Goal: Task Accomplishment & Management: Complete application form

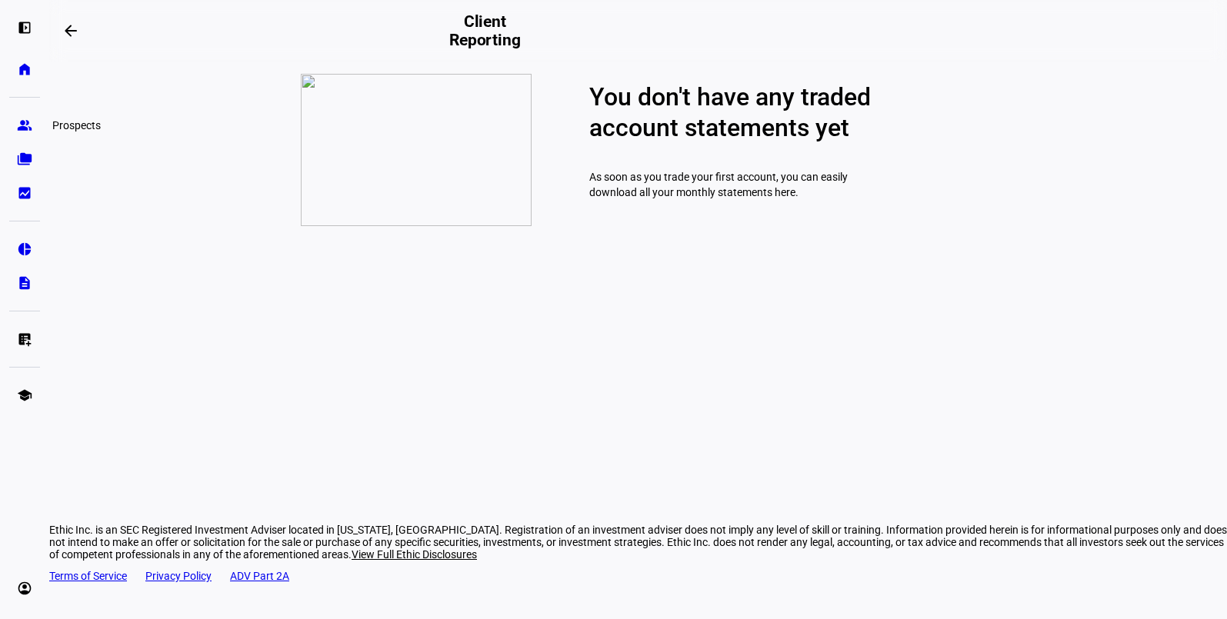
click at [25, 132] on eth-mat-symbol "group" at bounding box center [24, 125] width 15 height 15
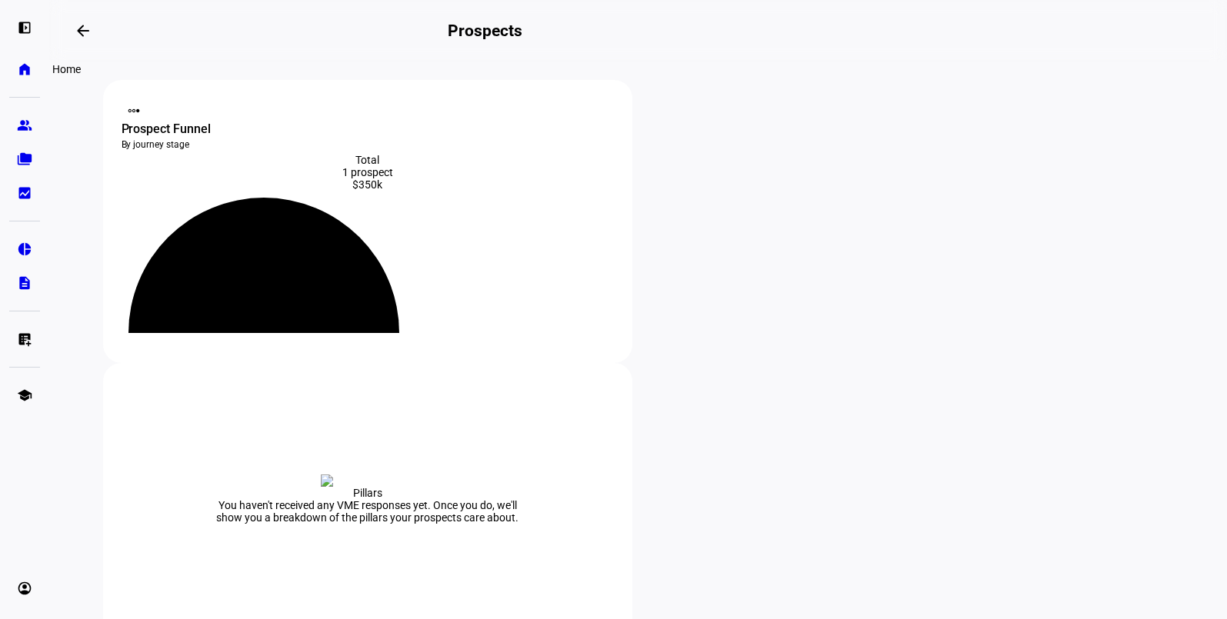
click at [28, 72] on eth-mat-symbol "home" at bounding box center [24, 69] width 15 height 15
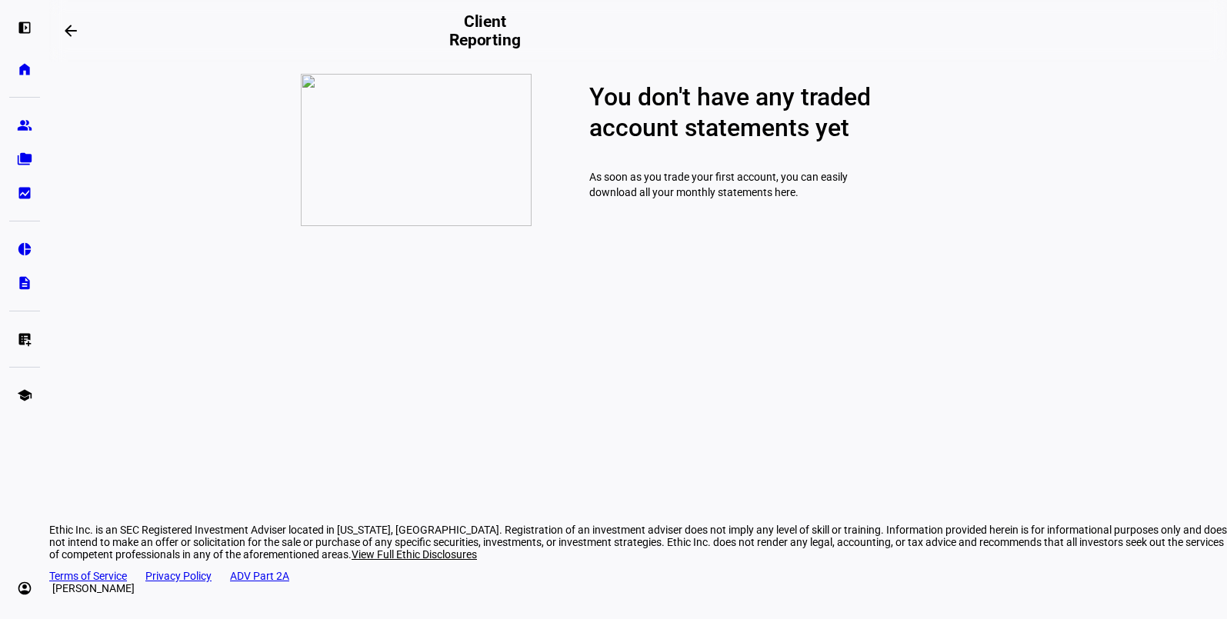
click at [24, 592] on eth-mat-symbol "account_circle" at bounding box center [24, 588] width 15 height 15
click at [99, 588] on link "Sign Out" at bounding box center [111, 578] width 185 height 31
click at [28, 130] on eth-mat-symbol "group" at bounding box center [24, 125] width 15 height 15
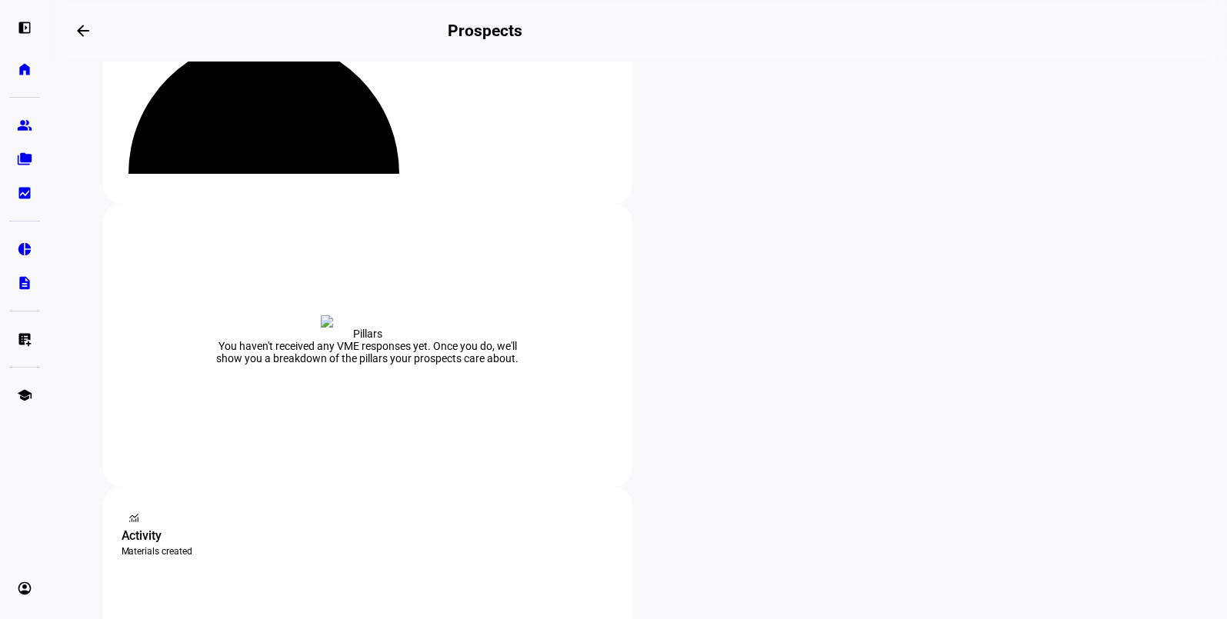
scroll to position [160, 0]
click at [382, 475] on span "Archive" at bounding box center [385, 481] width 35 height 12
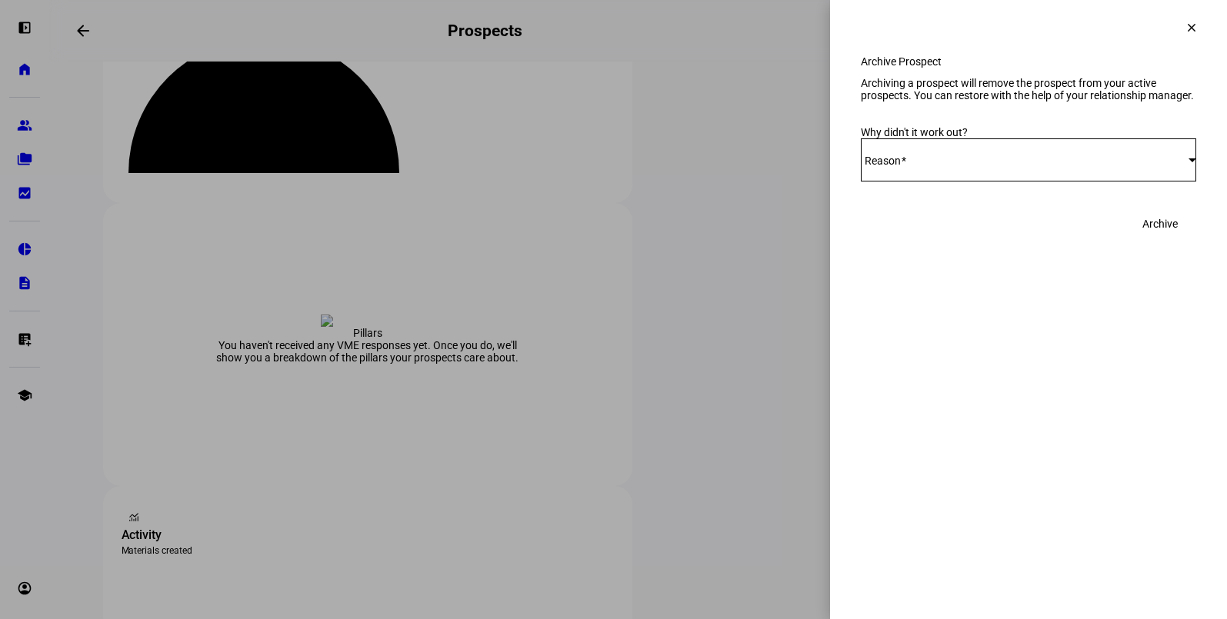
click at [1035, 166] on div "Select Reason" at bounding box center [1025, 160] width 328 height 12
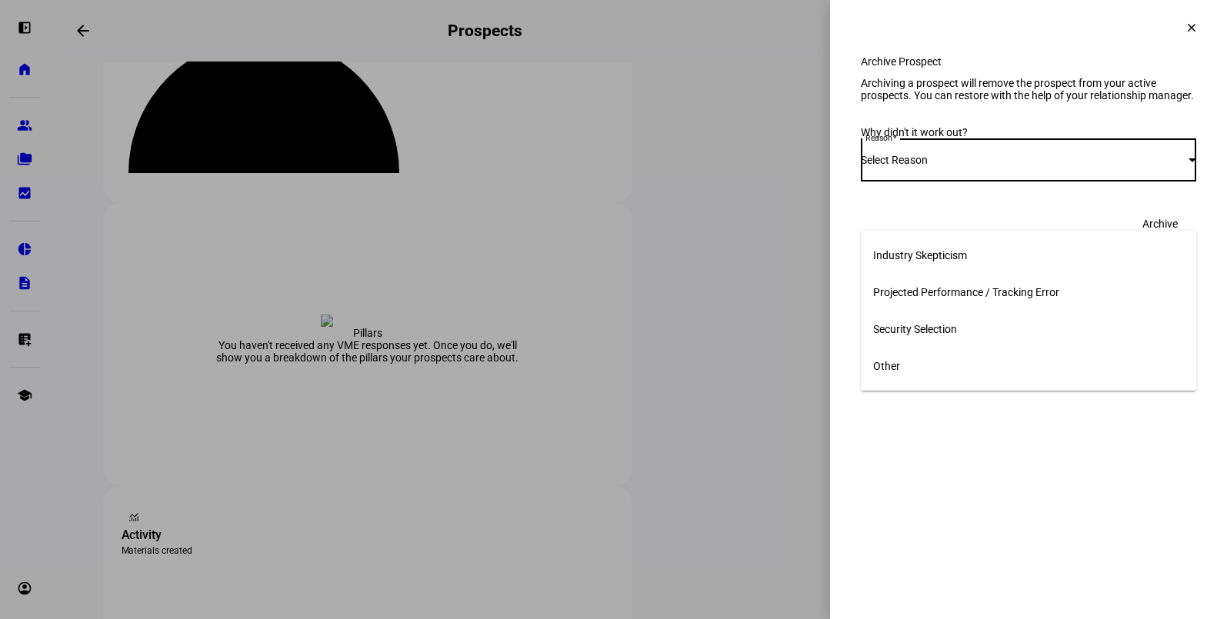
click at [934, 363] on mat-option "Other" at bounding box center [1028, 366] width 335 height 37
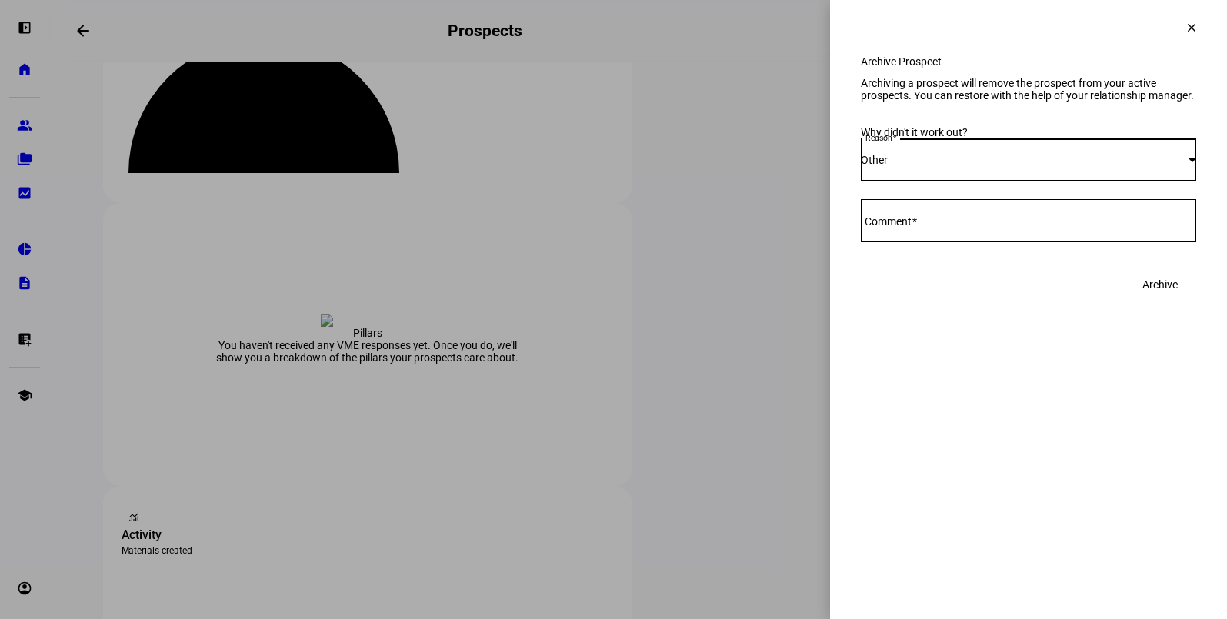
click at [975, 242] on div at bounding box center [1028, 220] width 335 height 43
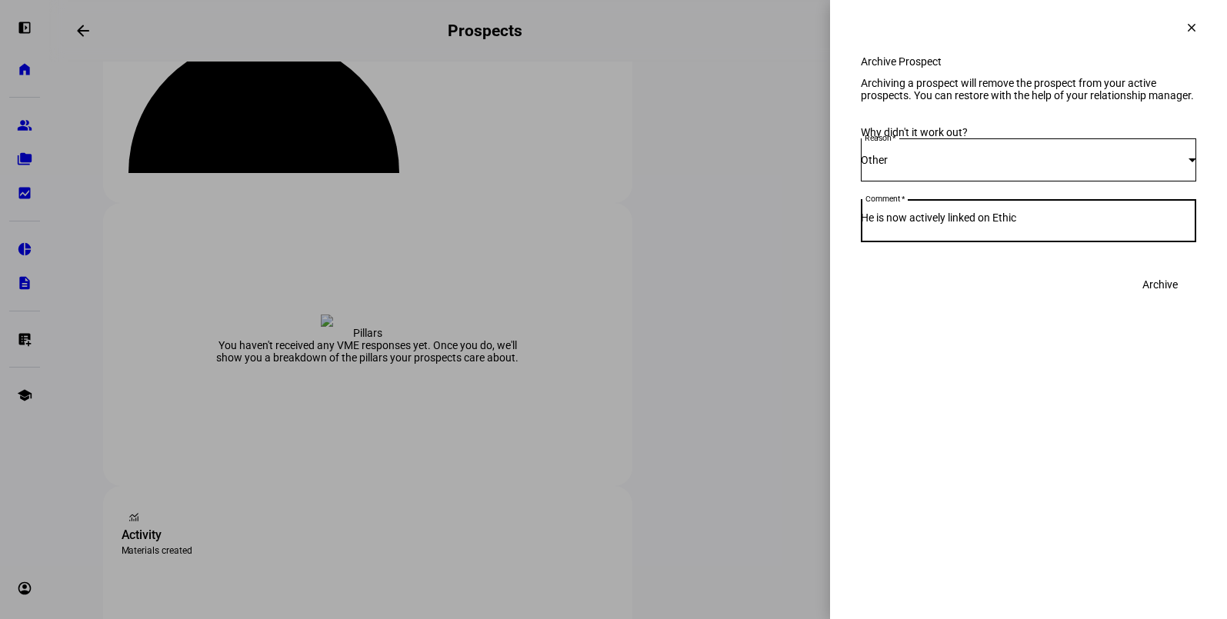
type textarea "He is now actively linked on Ethic"
click at [1151, 300] on span "Archive" at bounding box center [1159, 284] width 35 height 31
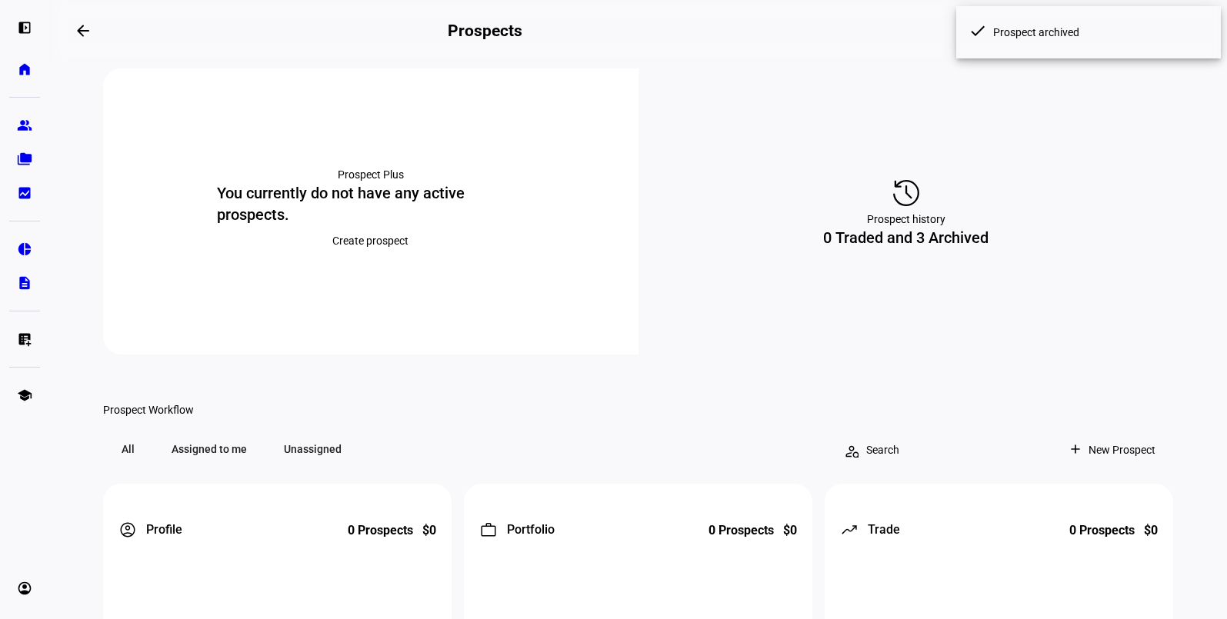
scroll to position [0, 0]
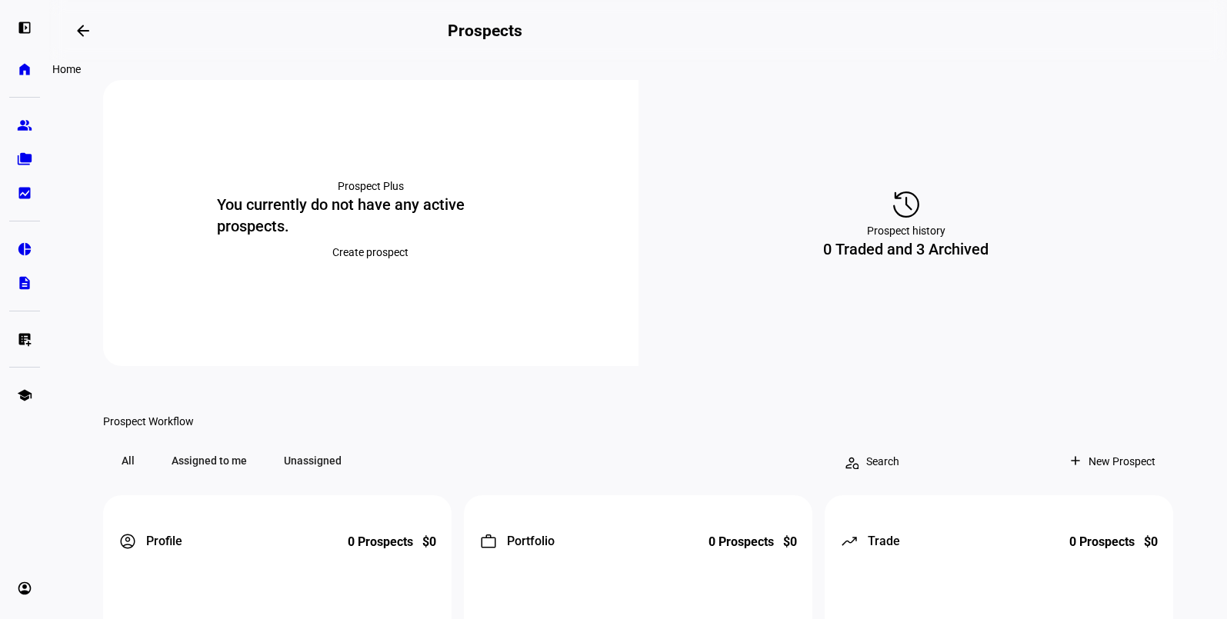
click at [28, 74] on eth-mat-symbol "home" at bounding box center [24, 69] width 15 height 15
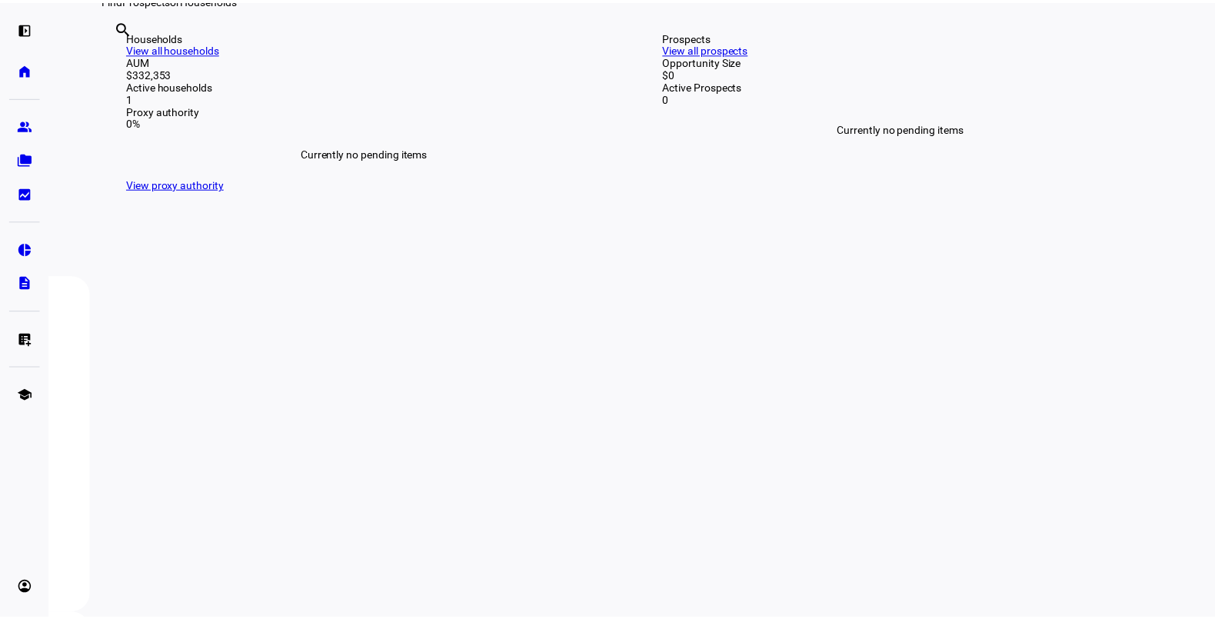
scroll to position [357, 0]
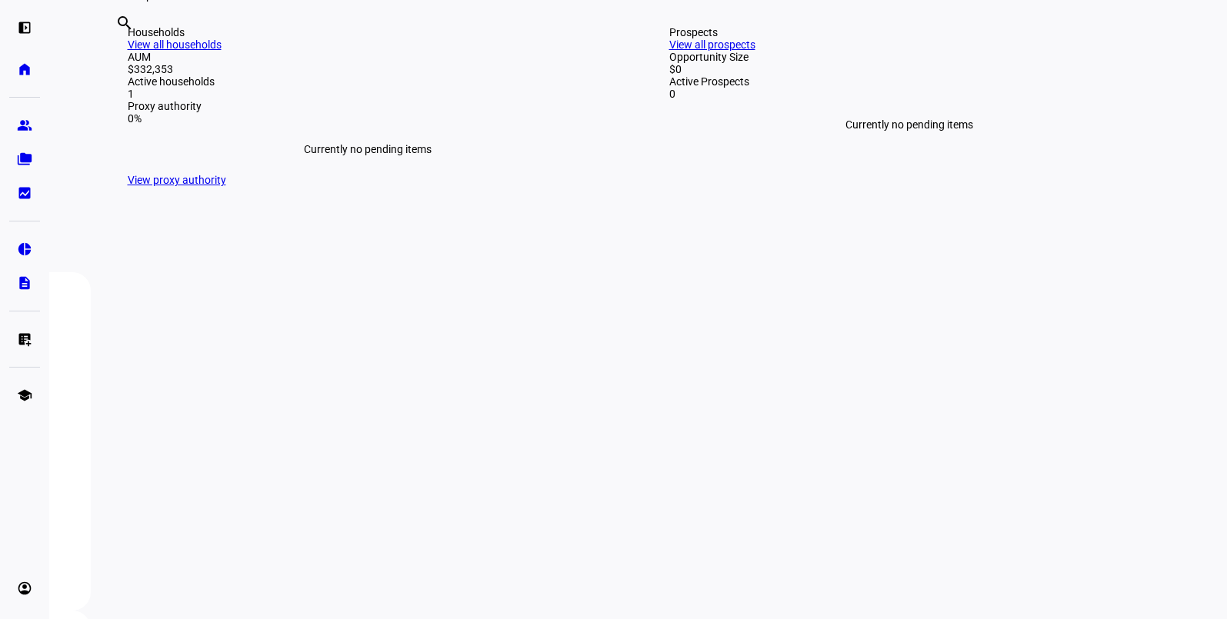
click at [222, 51] on link "View all households" at bounding box center [175, 44] width 94 height 12
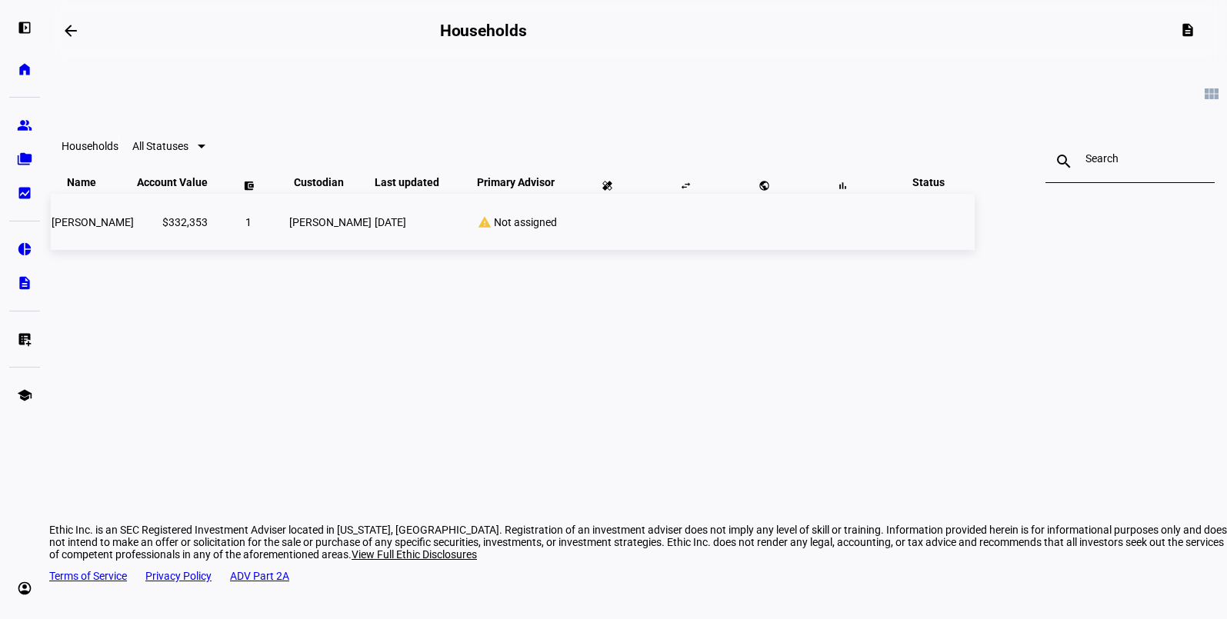
click at [134, 228] on span "[PERSON_NAME]" at bounding box center [93, 222] width 82 height 12
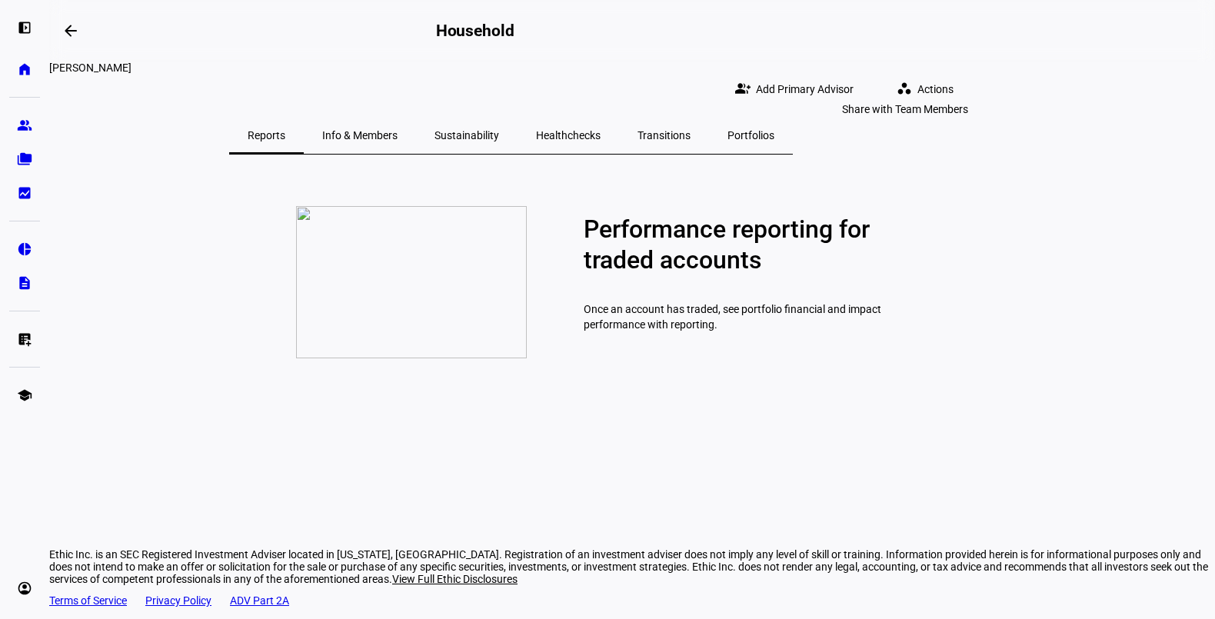
click at [854, 78] on span "Add Primary Advisor" at bounding box center [805, 89] width 98 height 31
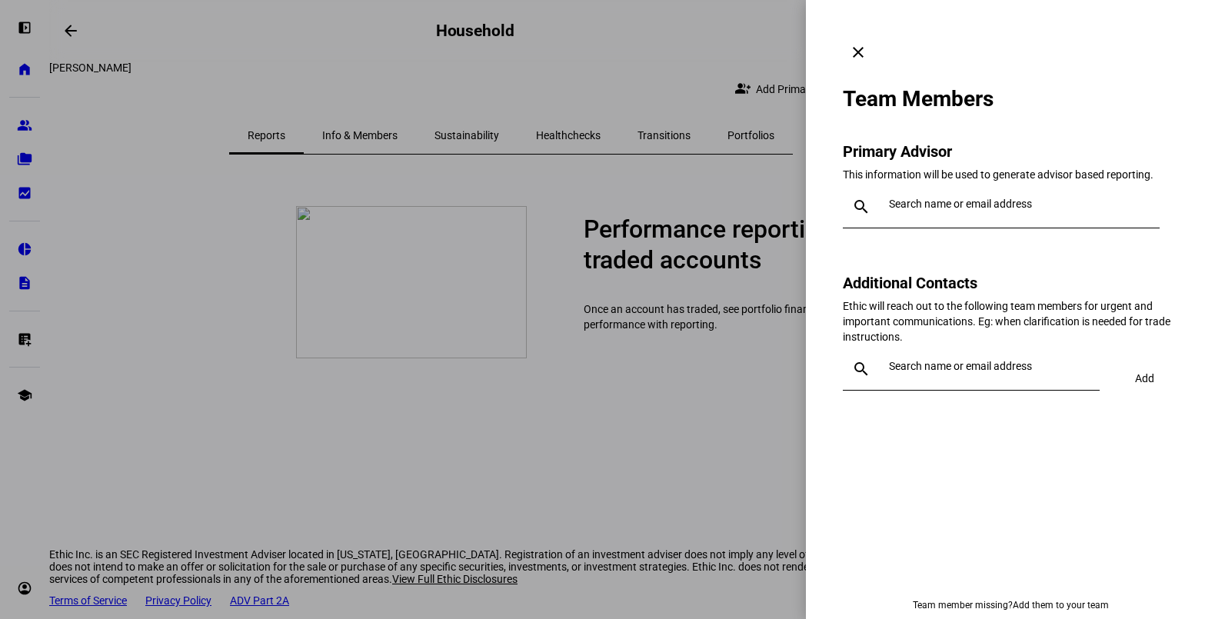
click at [920, 198] on input "text" at bounding box center [1021, 204] width 265 height 12
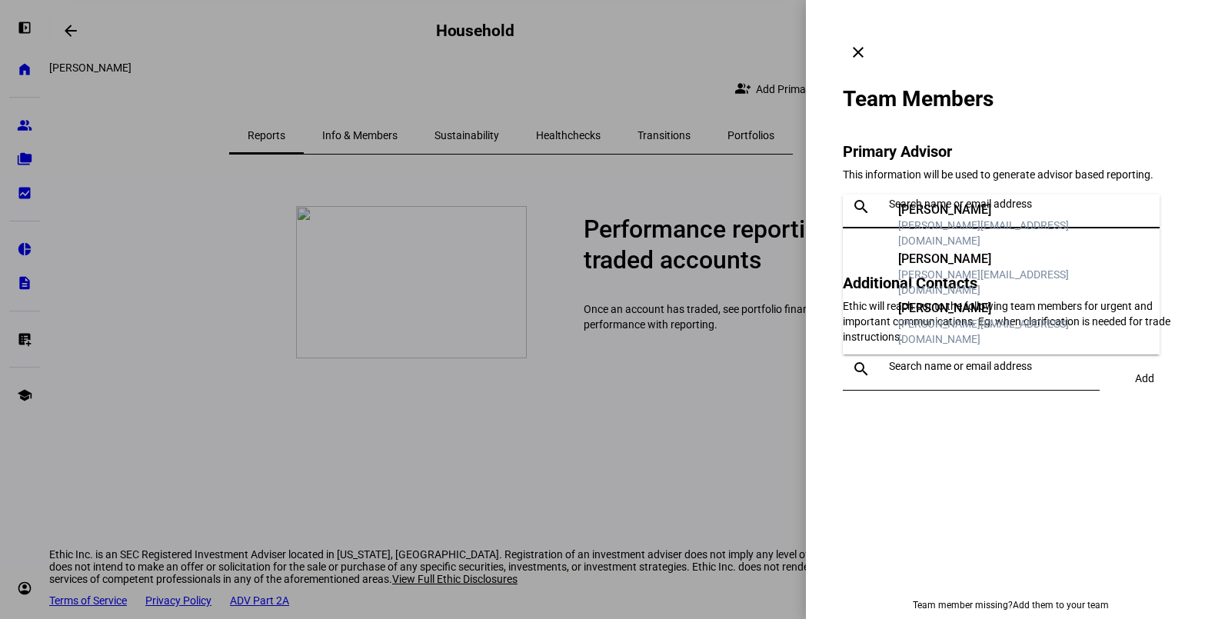
click at [928, 284] on div "[PERSON_NAME][EMAIL_ADDRESS][DOMAIN_NAME]" at bounding box center [1022, 282] width 249 height 31
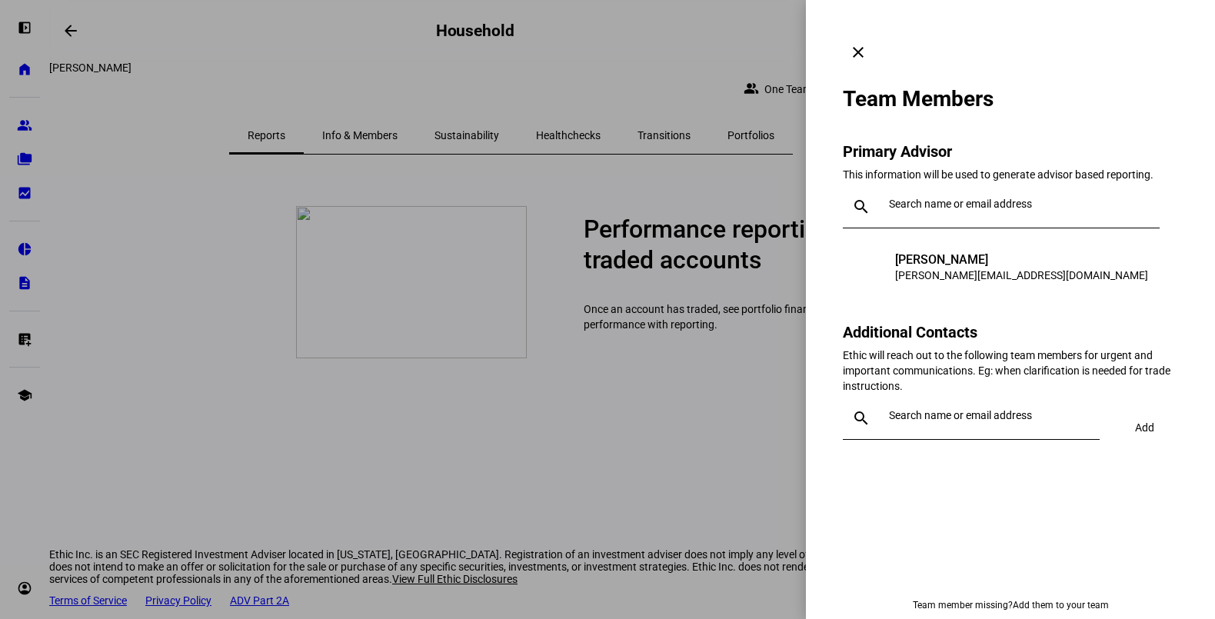
click at [868, 43] on mat-icon "clear" at bounding box center [858, 52] width 18 height 18
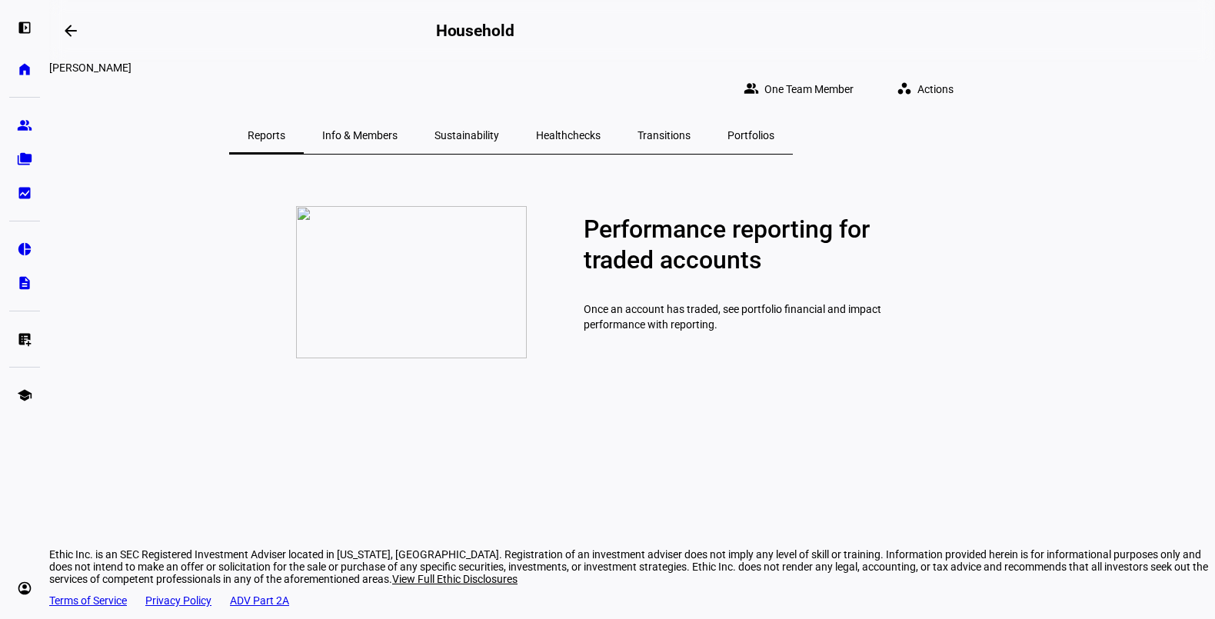
click at [691, 130] on span "Transitions" at bounding box center [664, 135] width 53 height 11
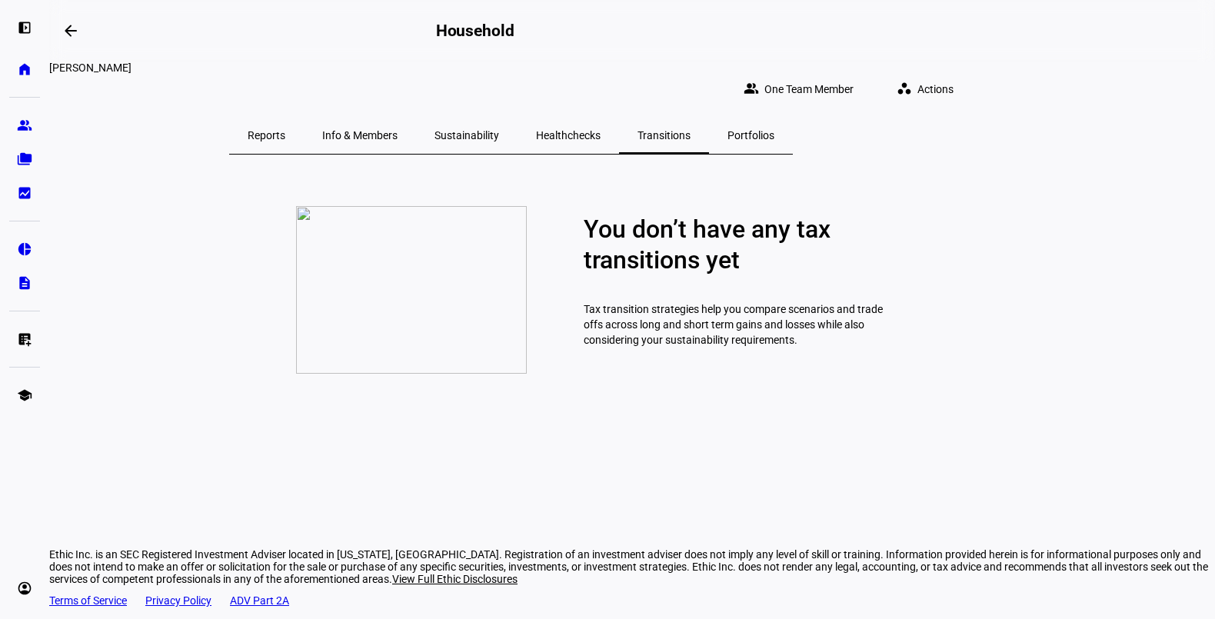
click at [716, 261] on p "You don’t have any tax transitions yet" at bounding box center [734, 245] width 300 height 62
click at [954, 74] on span "Actions" at bounding box center [936, 89] width 36 height 31
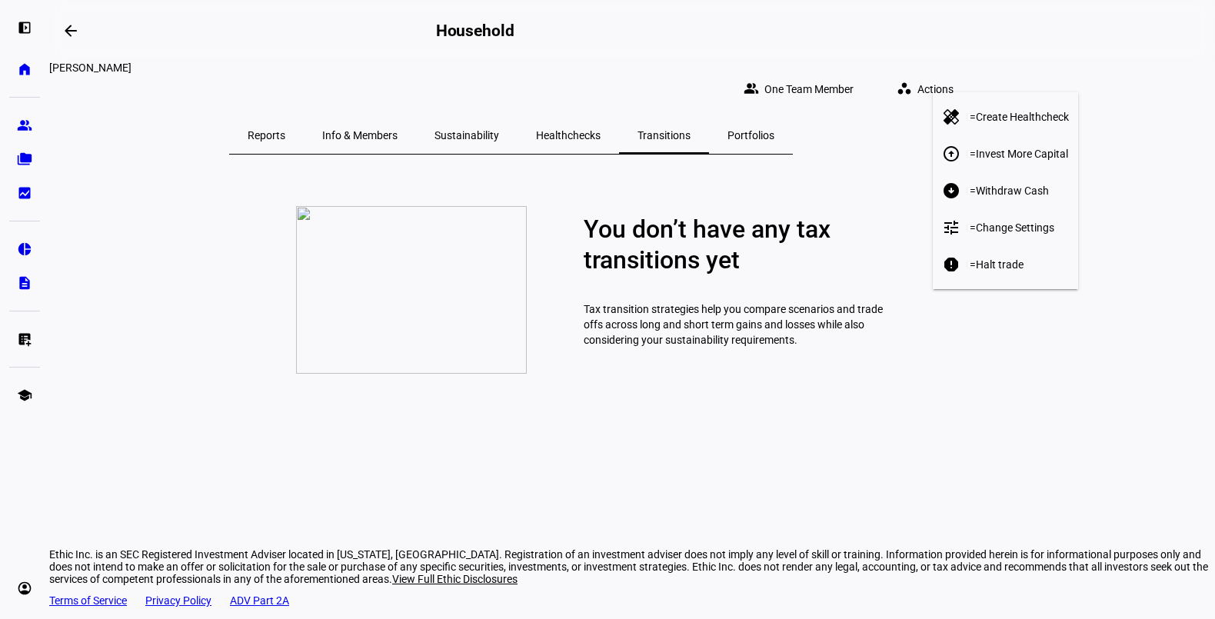
click at [1001, 270] on div at bounding box center [607, 309] width 1215 height 619
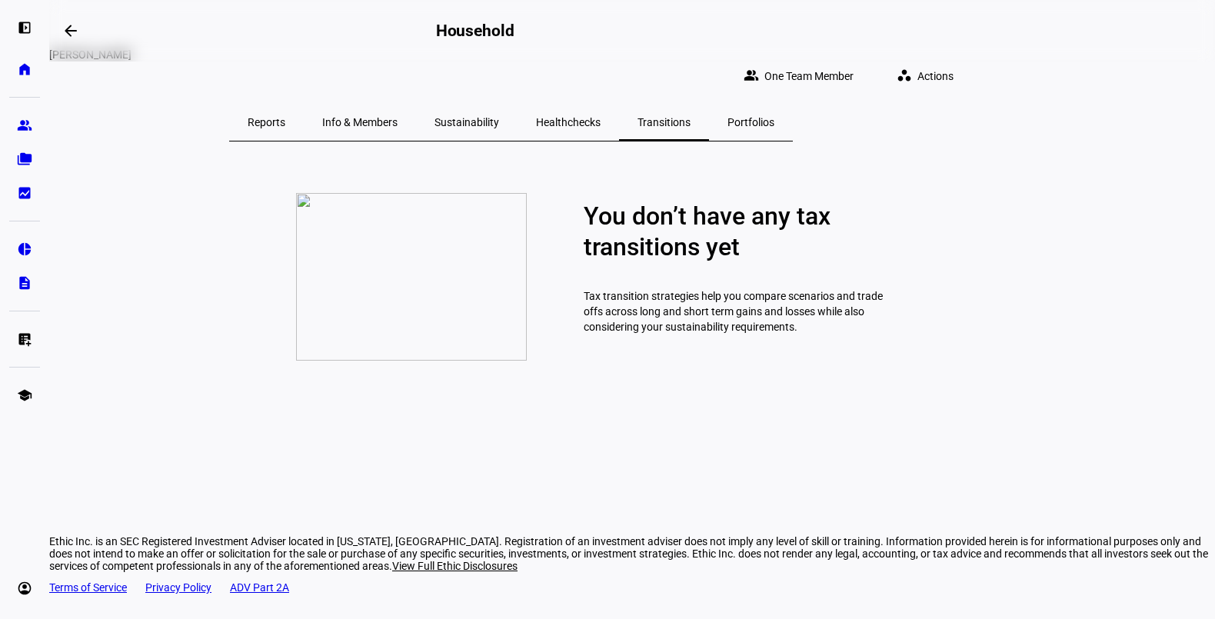
scroll to position [14, 0]
click at [444, 286] on img at bounding box center [411, 276] width 231 height 168
click at [775, 116] on span "Portfolios" at bounding box center [751, 121] width 47 height 11
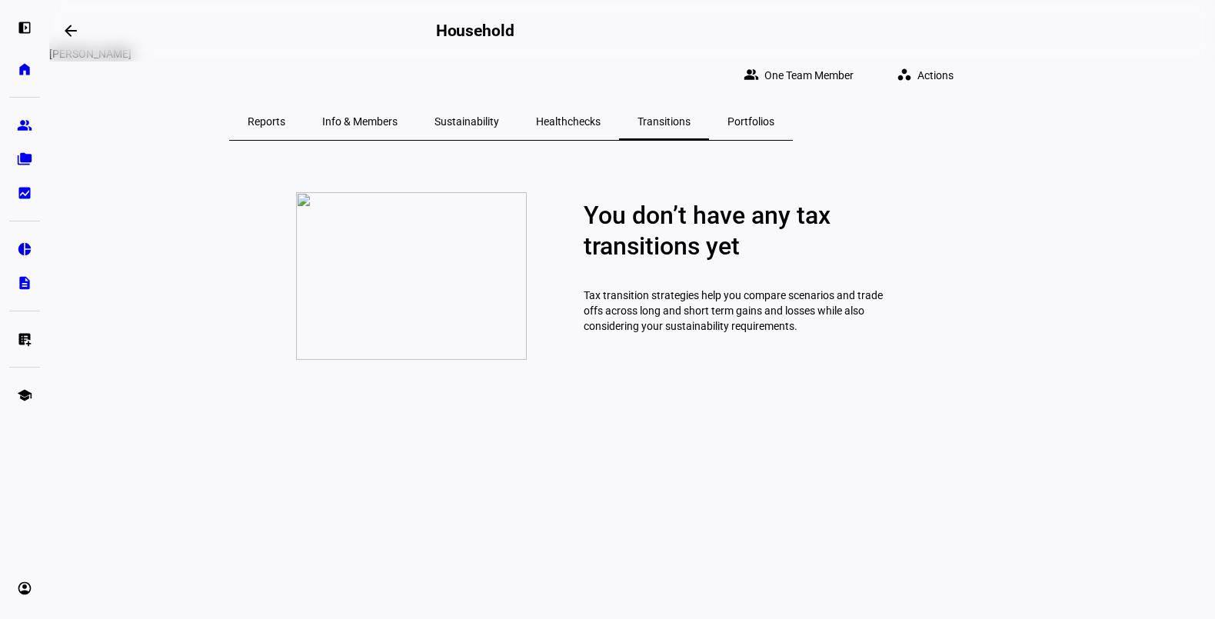
scroll to position [0, 0]
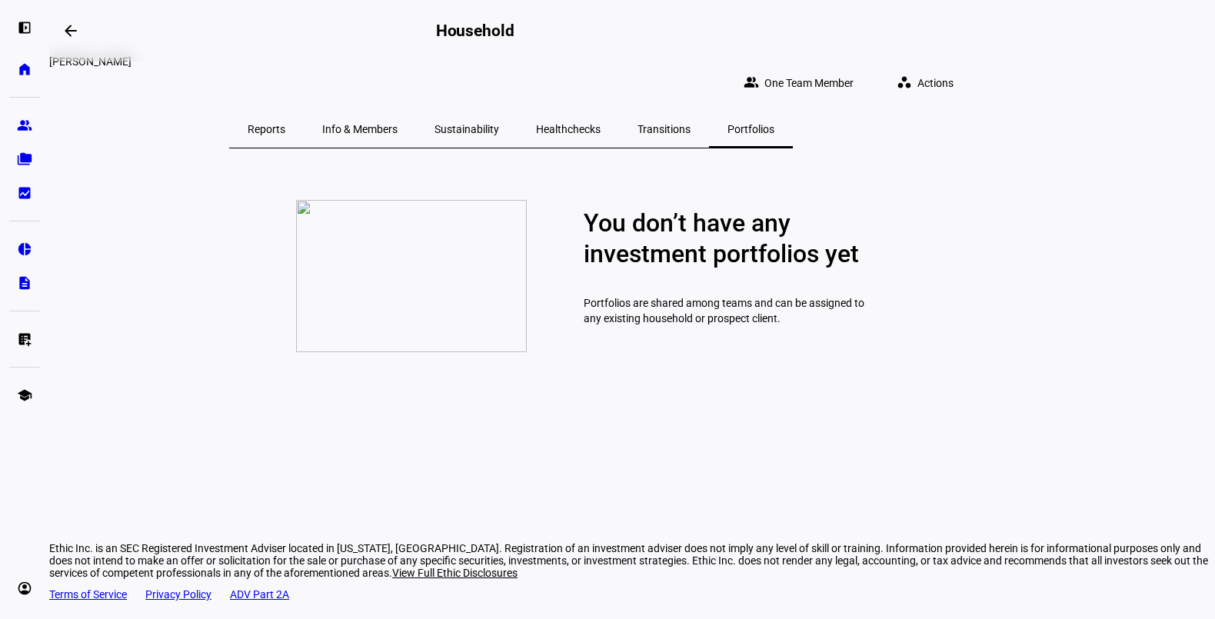
scroll to position [14, 0]
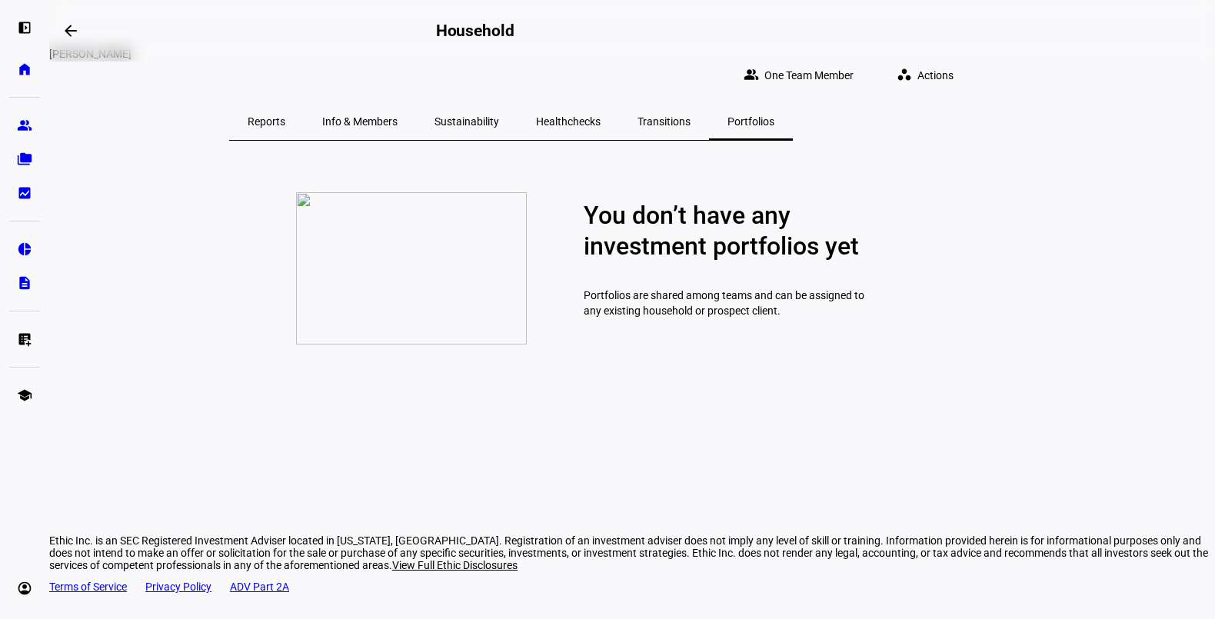
click at [691, 116] on span "Transitions" at bounding box center [664, 121] width 53 height 11
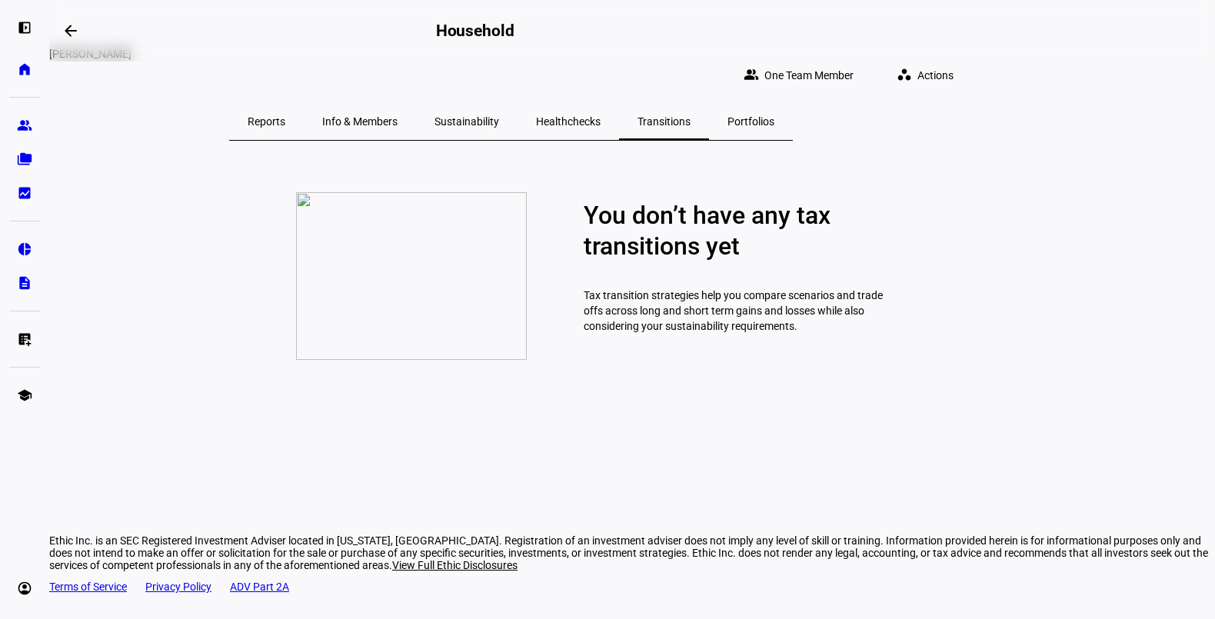
click at [601, 116] on span "Healthchecks" at bounding box center [568, 121] width 65 height 11
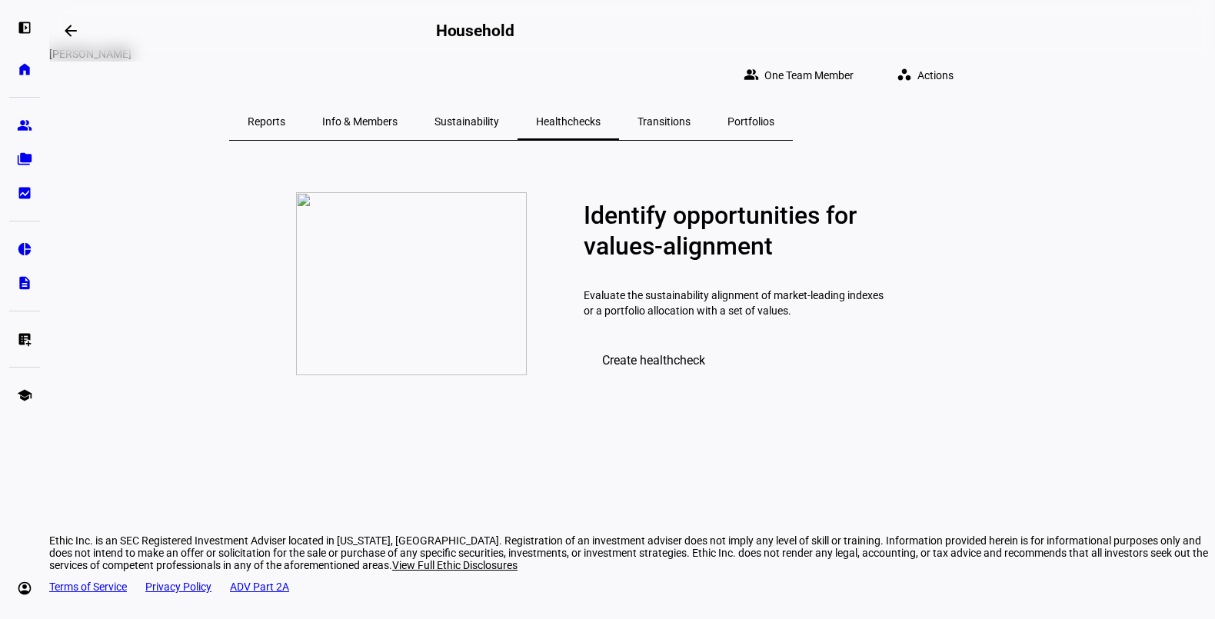
click at [499, 116] on span "Sustainability" at bounding box center [467, 121] width 65 height 11
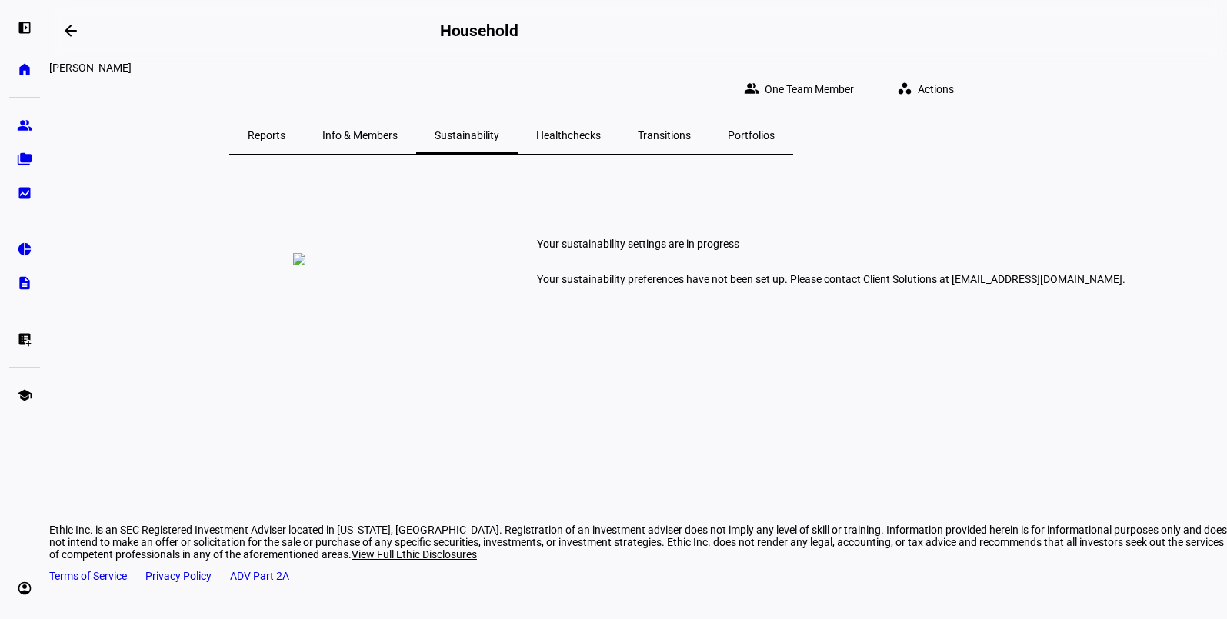
click at [398, 130] on span "Info & Members" at bounding box center [359, 135] width 75 height 11
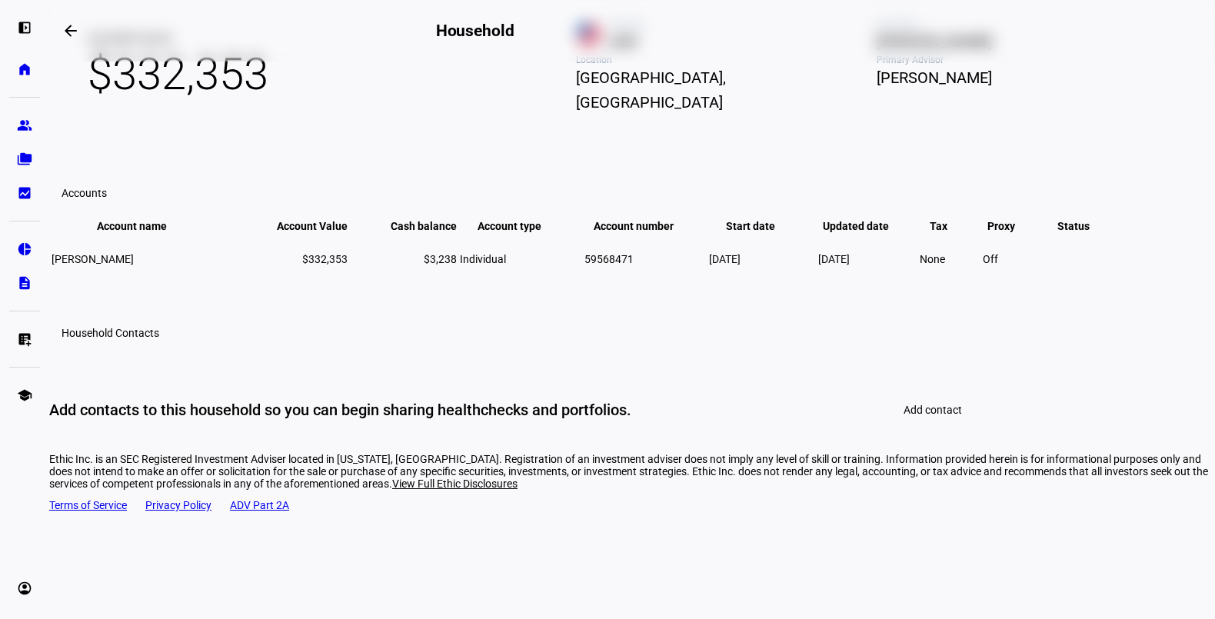
scroll to position [185, 0]
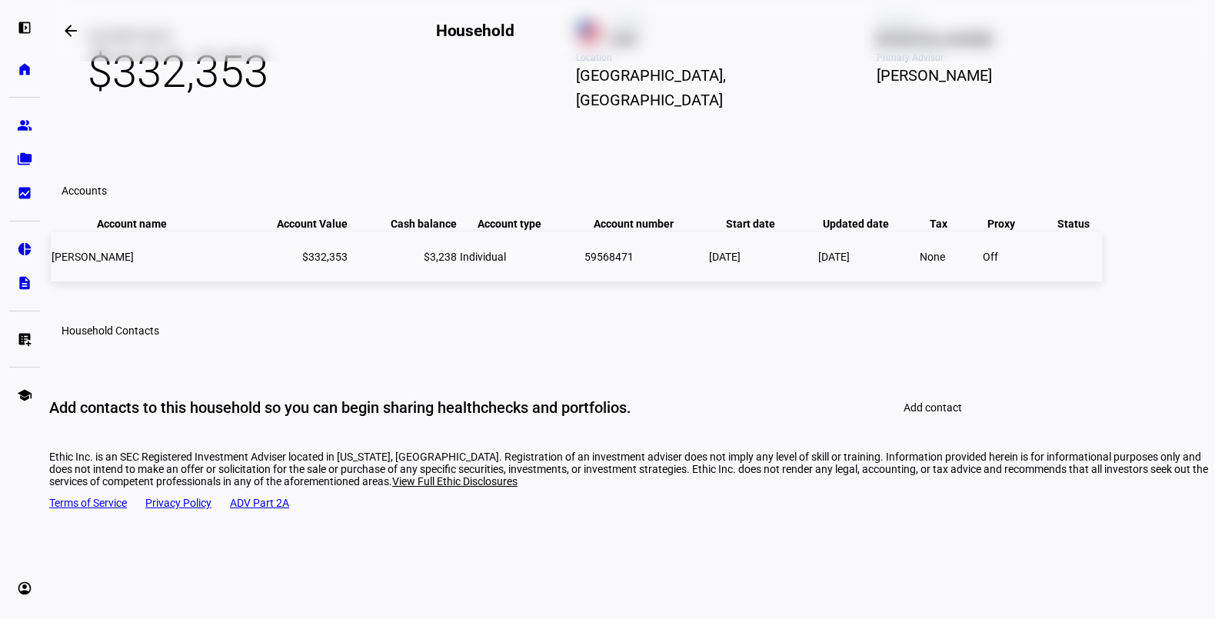
click at [348, 282] on td "$332,353" at bounding box center [293, 256] width 112 height 49
click at [24, 125] on eth-mat-symbol "group" at bounding box center [24, 125] width 15 height 15
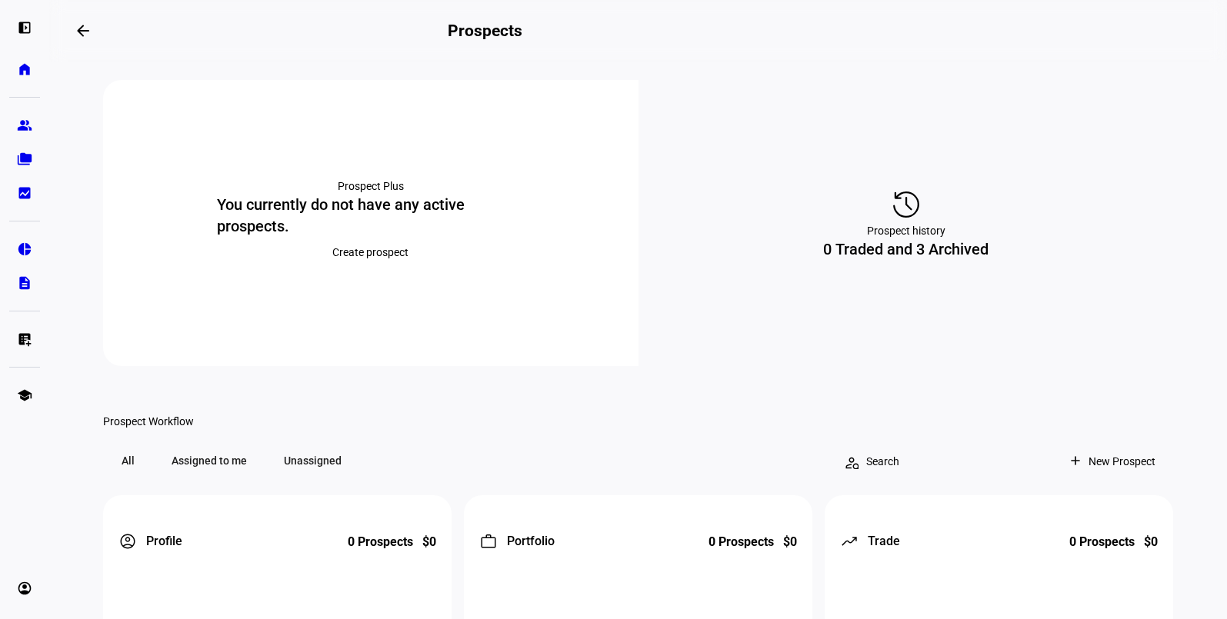
click at [355, 268] on span "Create prospect" at bounding box center [370, 252] width 76 height 31
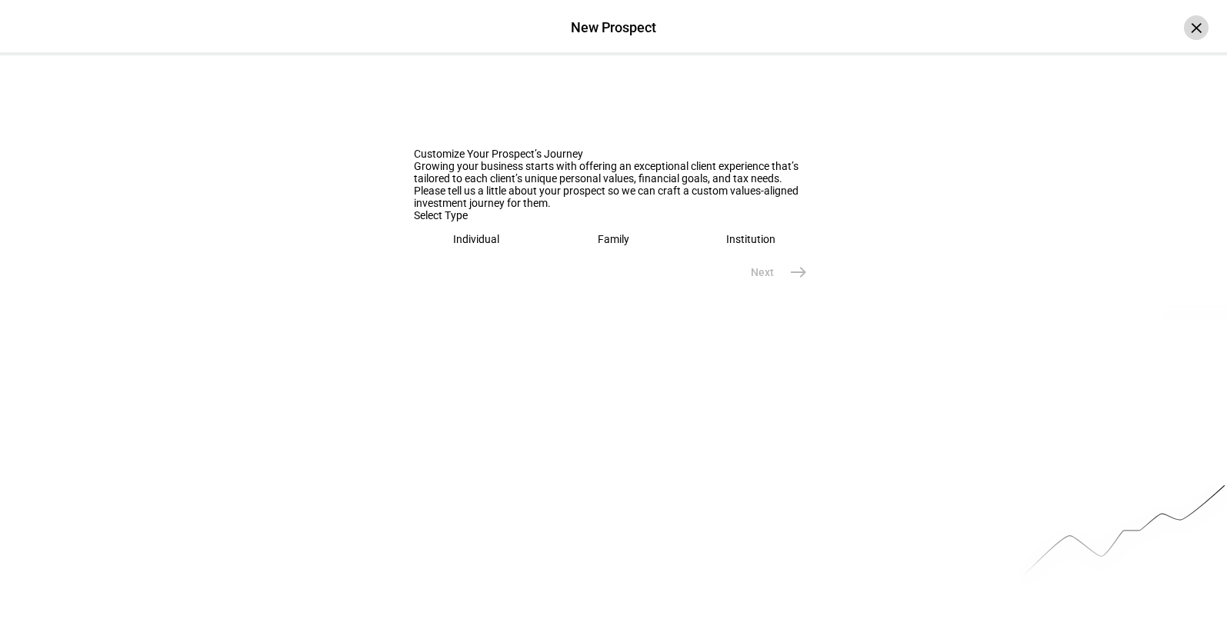
click at [1184, 28] on div "×" at bounding box center [1196, 27] width 25 height 25
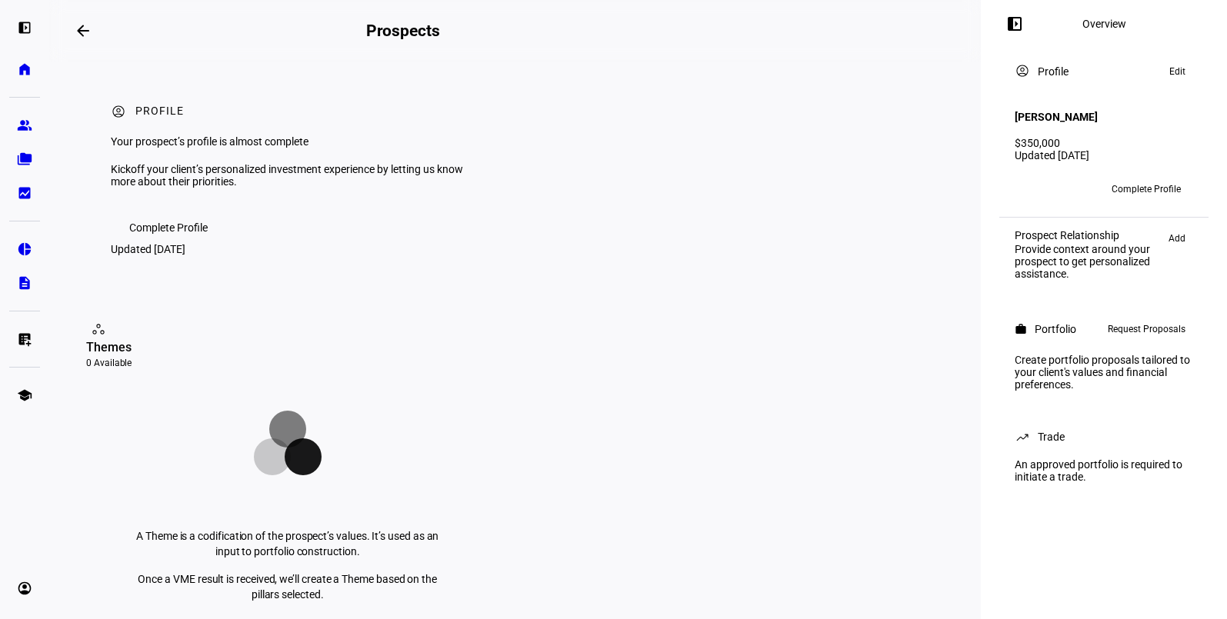
click at [1121, 265] on div "Provide context around your prospect to get personalized assistance." at bounding box center [1088, 261] width 146 height 37
click at [1135, 333] on span "Request Proposals" at bounding box center [1147, 329] width 78 height 18
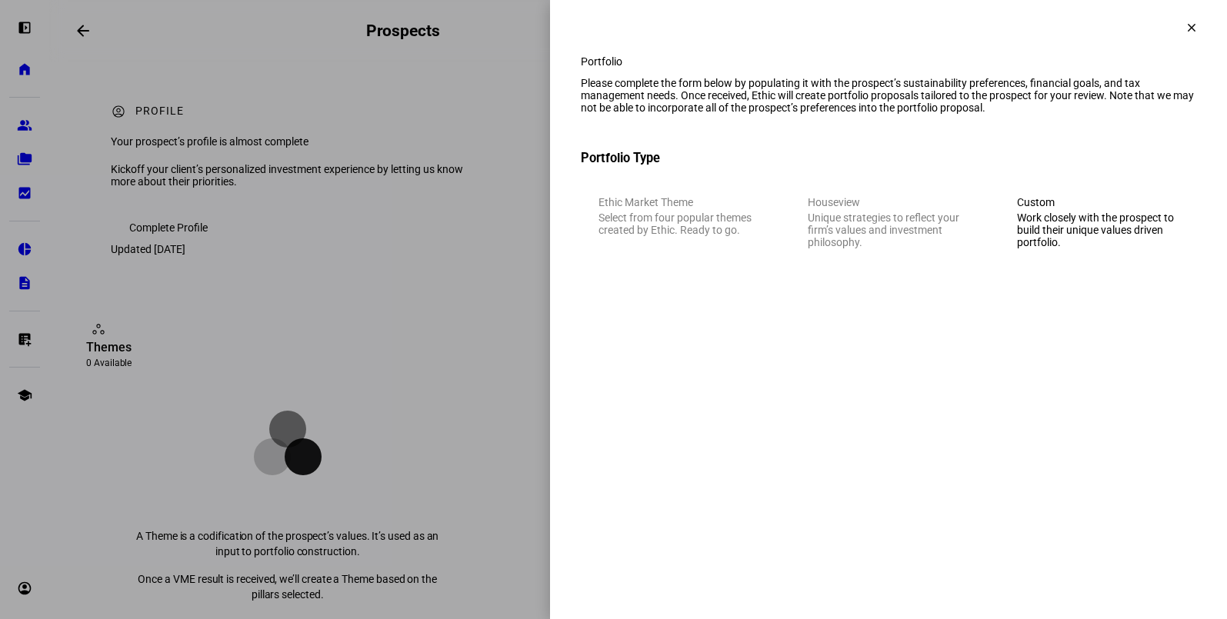
click at [1123, 248] on div "Work closely with the prospect to build their unique values driven portfolio." at bounding box center [1098, 230] width 162 height 37
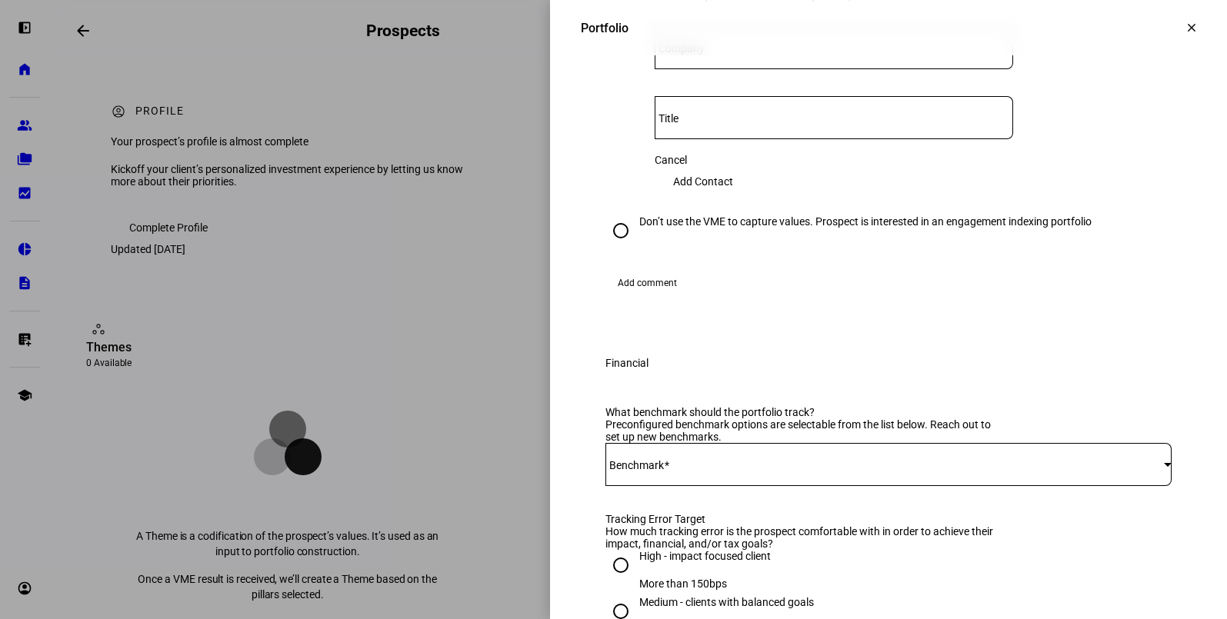
scroll to position [765, 0]
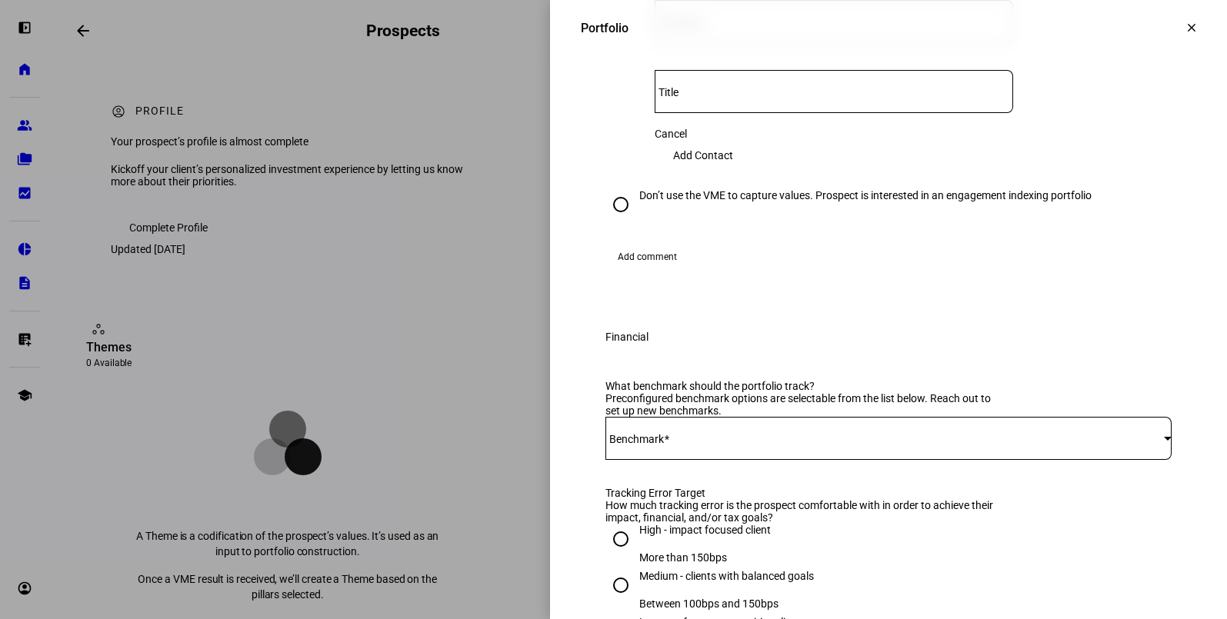
click at [607, 220] on input "Don’t use the VME to capture values. Prospect is interested in an engagement in…" at bounding box center [620, 204] width 31 height 31
radio input "true"
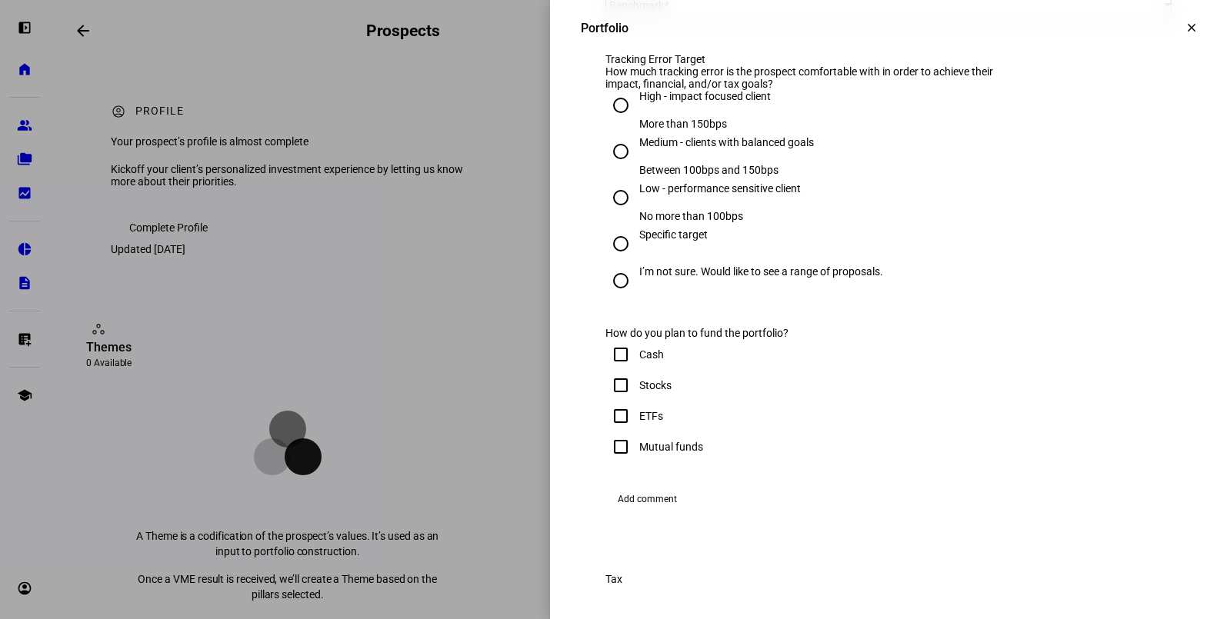
scroll to position [618, 0]
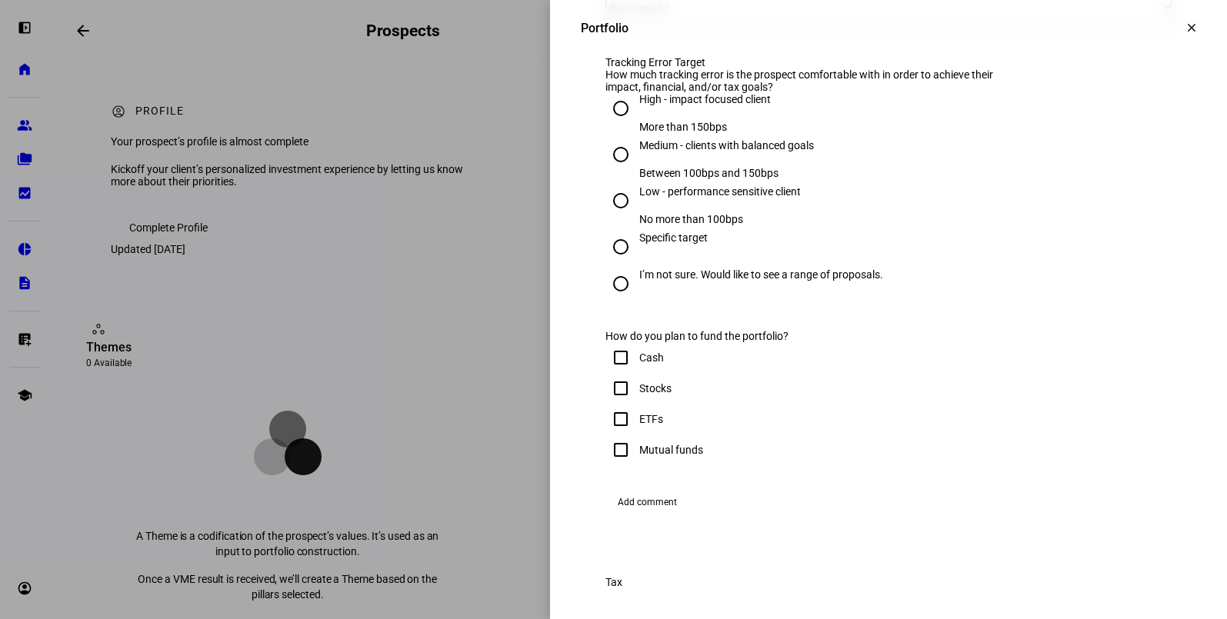
click at [610, 299] on input "I’m not sure. Would like to see a range of proposals." at bounding box center [620, 283] width 31 height 31
radio input "true"
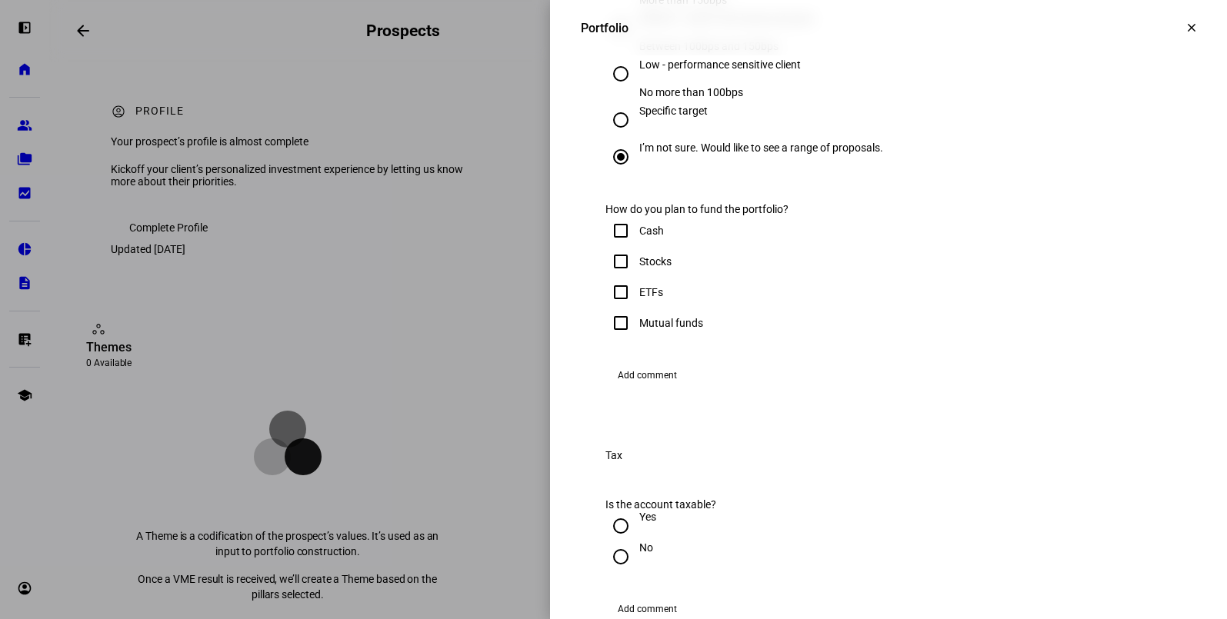
scroll to position [748, 0]
click at [612, 275] on input "Stocks" at bounding box center [620, 259] width 31 height 31
checkbox input "true"
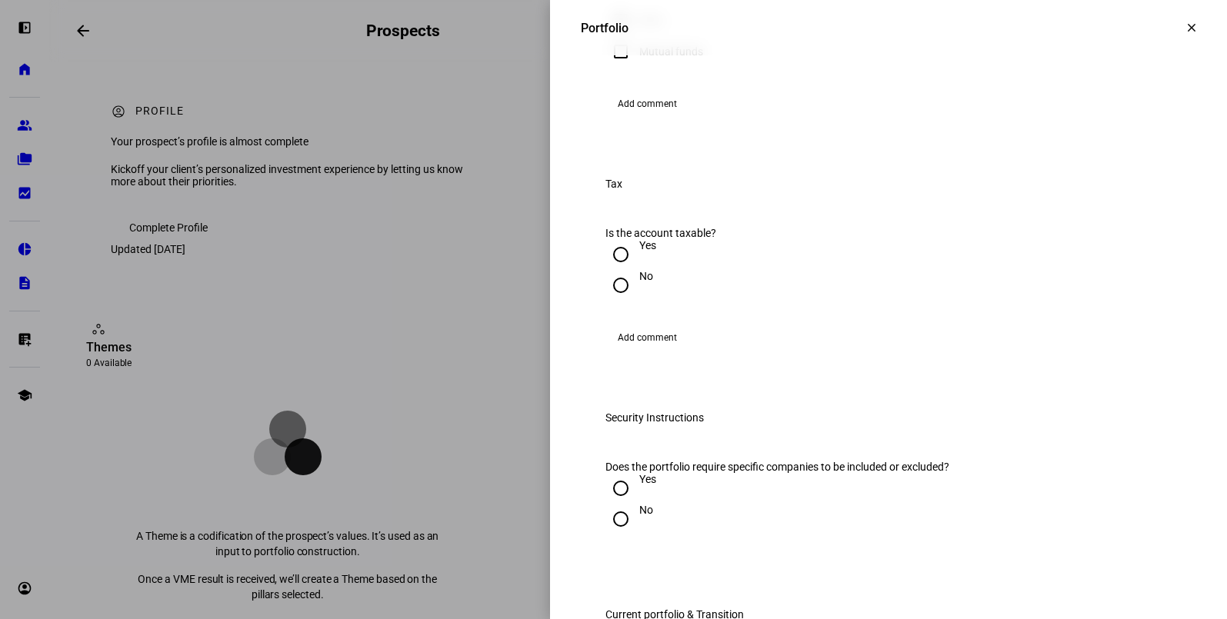
click at [608, 270] on input "Yes" at bounding box center [620, 254] width 31 height 31
radio input "true"
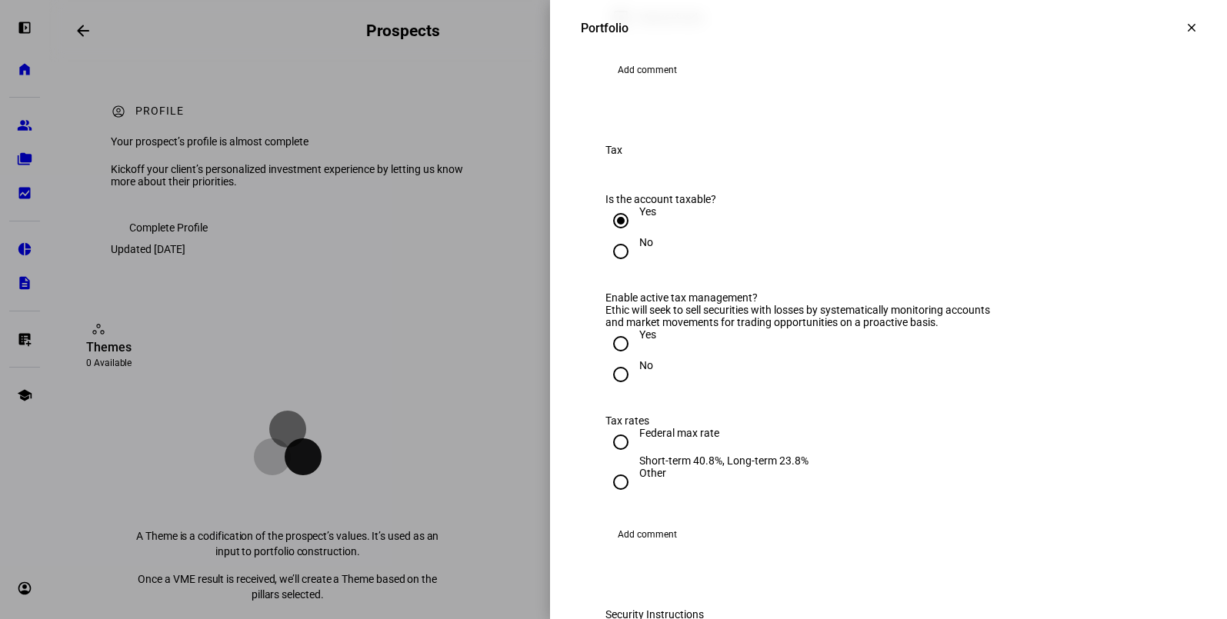
scroll to position [1195, 0]
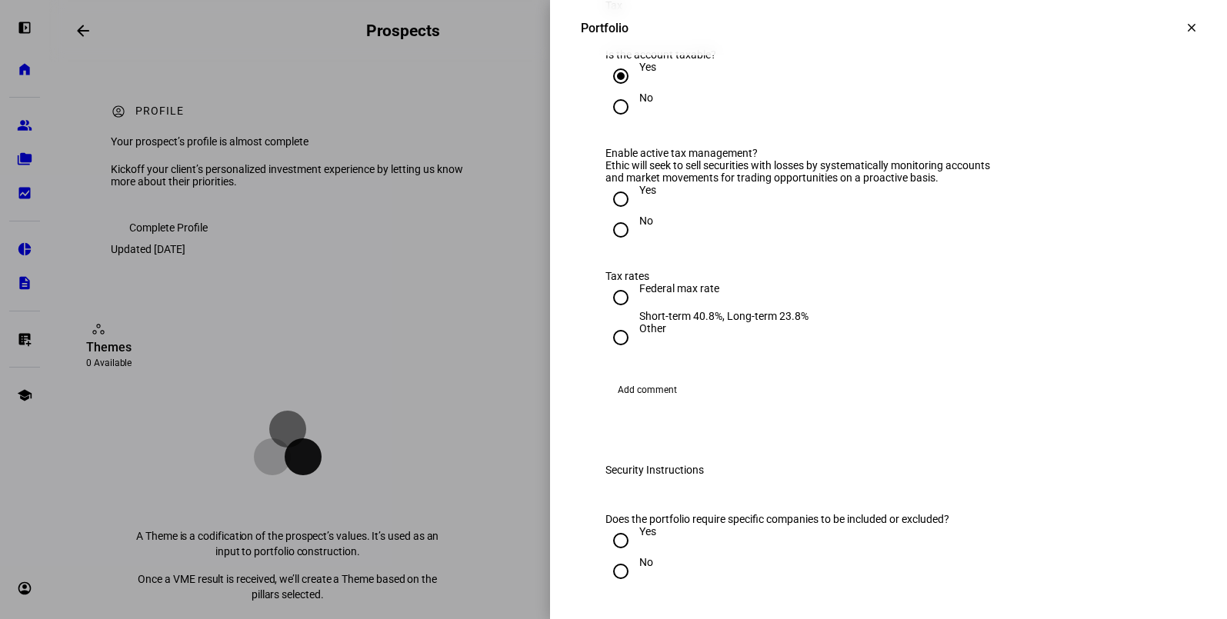
click at [608, 215] on input "Yes" at bounding box center [620, 199] width 31 height 31
radio input "true"
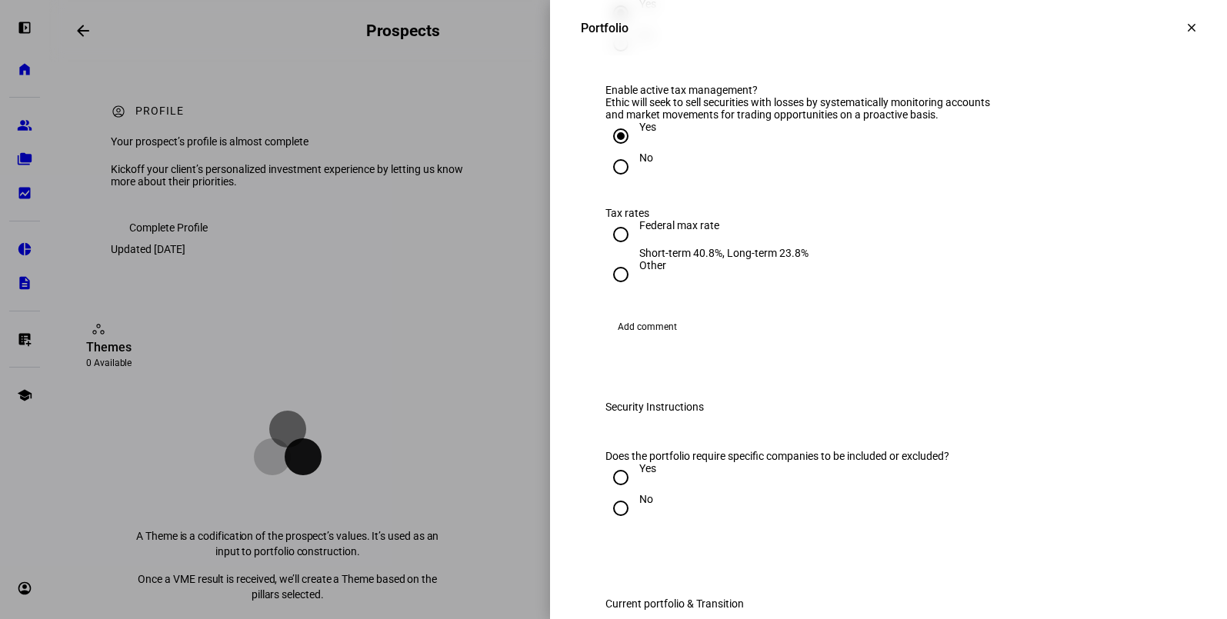
scroll to position [1373, 0]
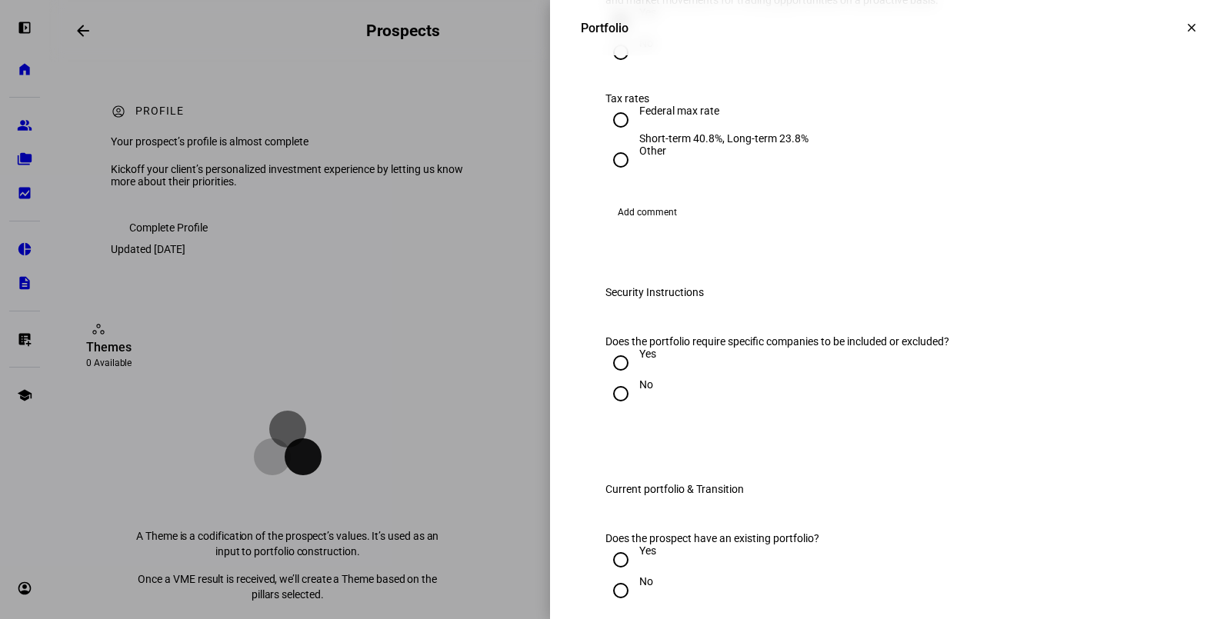
click at [608, 175] on input "Other" at bounding box center [620, 160] width 31 height 31
radio input "true"
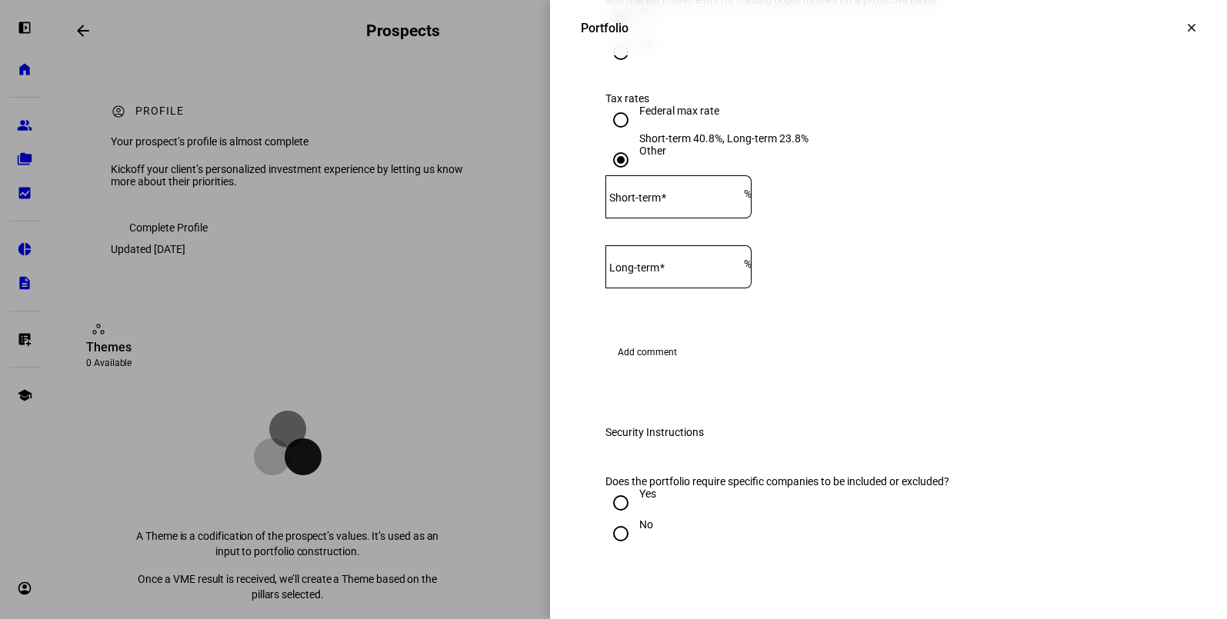
click at [701, 218] on div at bounding box center [674, 196] width 138 height 43
type input "32"
click at [659, 274] on mat-label "Long-term" at bounding box center [634, 268] width 50 height 12
click at [678, 270] on input "Long-term" at bounding box center [674, 264] width 138 height 12
type input "23.8"
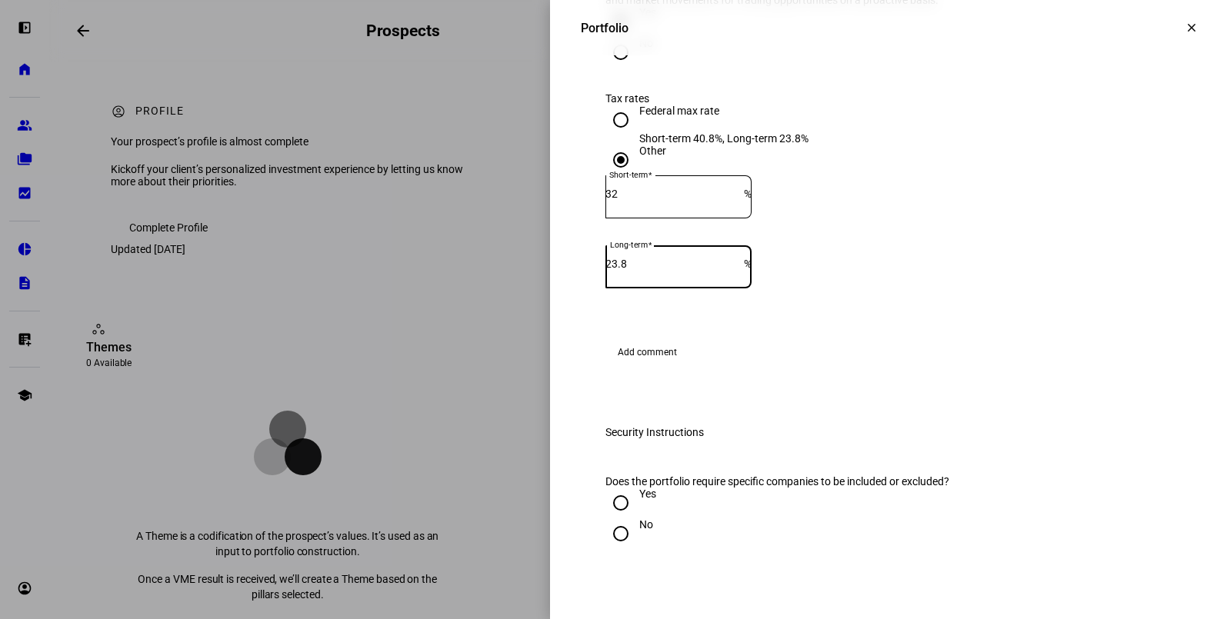
click at [865, 303] on eth-form-field-wrapper "Long-term 23.8 %" at bounding box center [888, 274] width 566 height 58
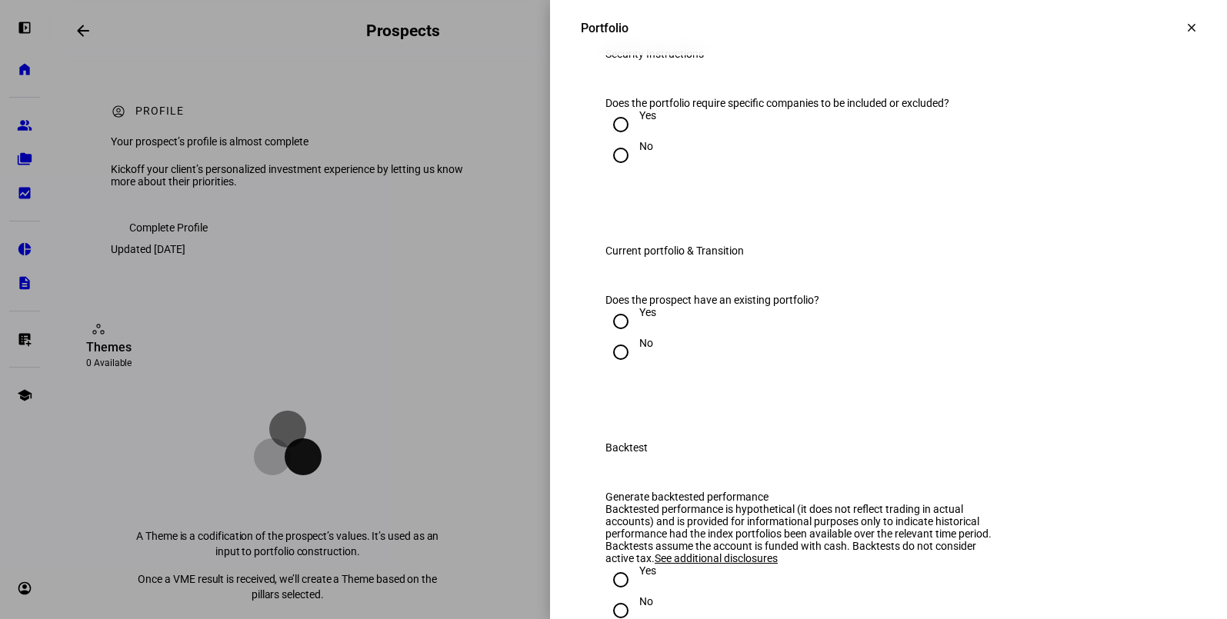
scroll to position [1770, 0]
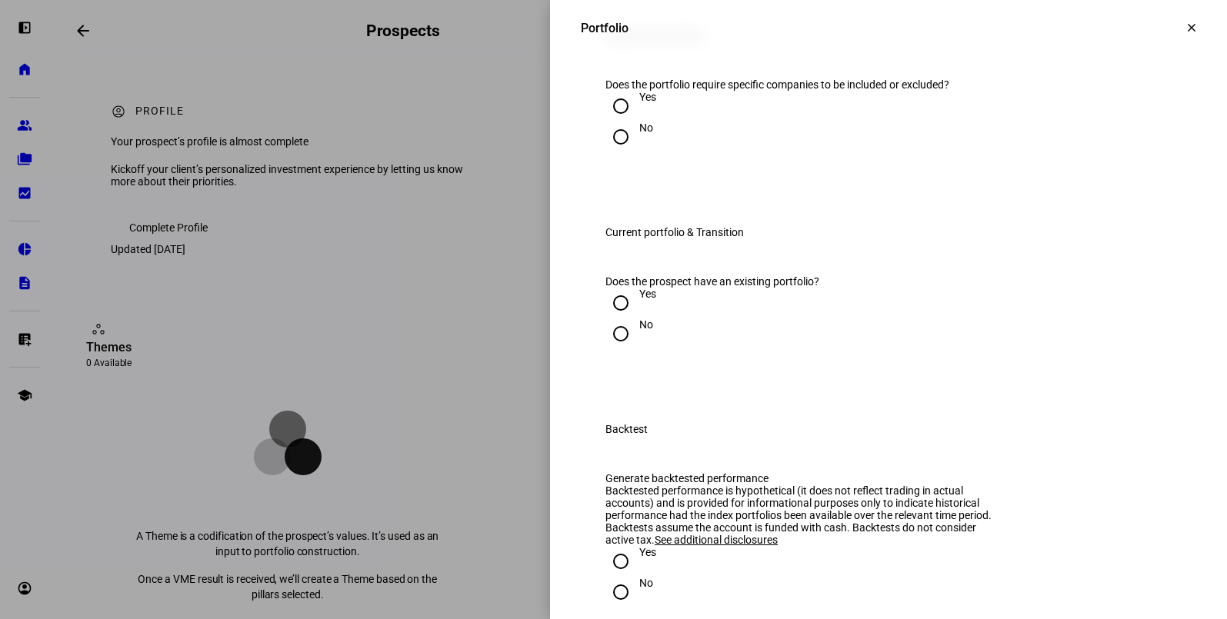
click at [605, 152] on input "No" at bounding box center [620, 137] width 31 height 31
radio input "true"
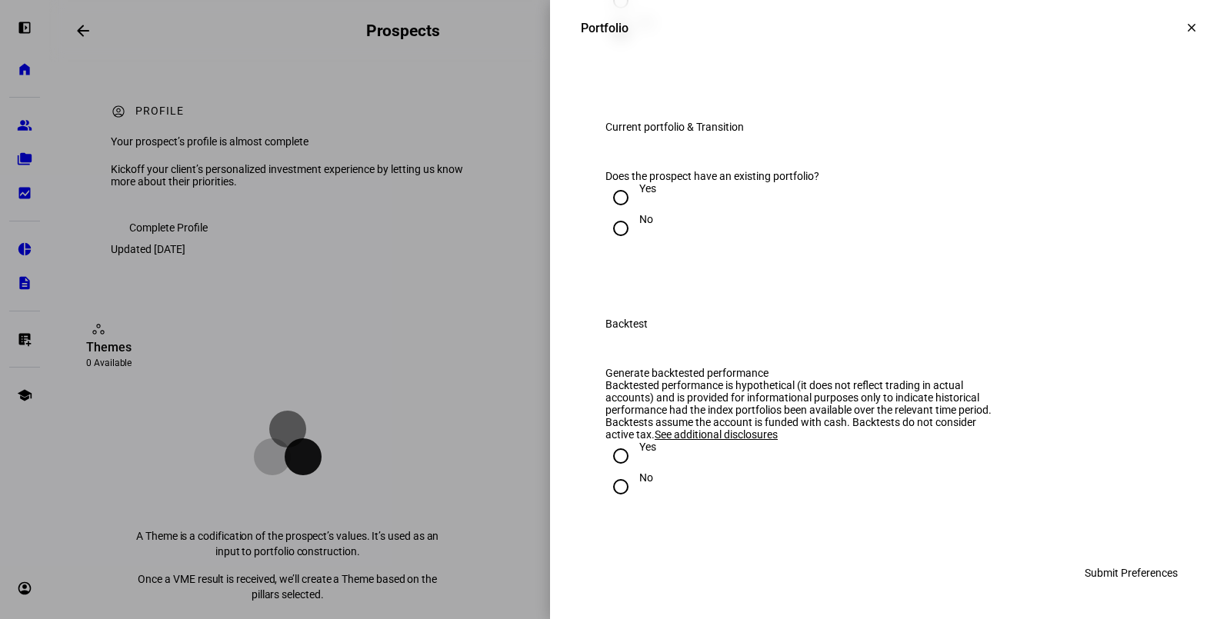
scroll to position [1938, 0]
click at [605, 213] on input "Yes" at bounding box center [620, 197] width 31 height 31
radio input "true"
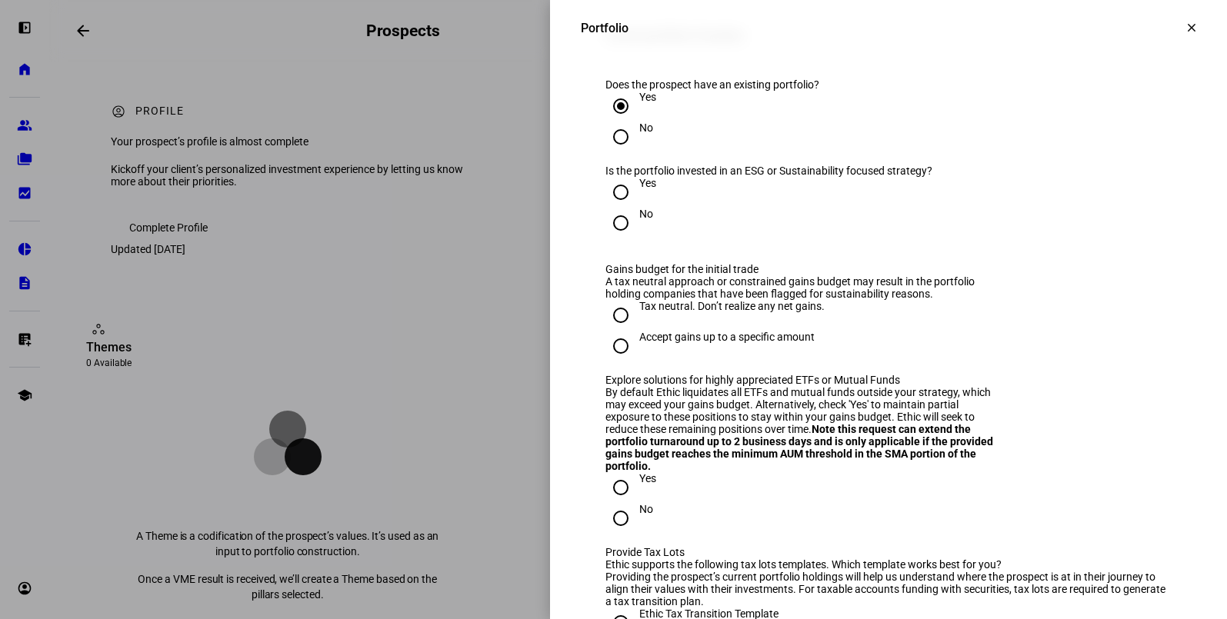
scroll to position [1993, 0]
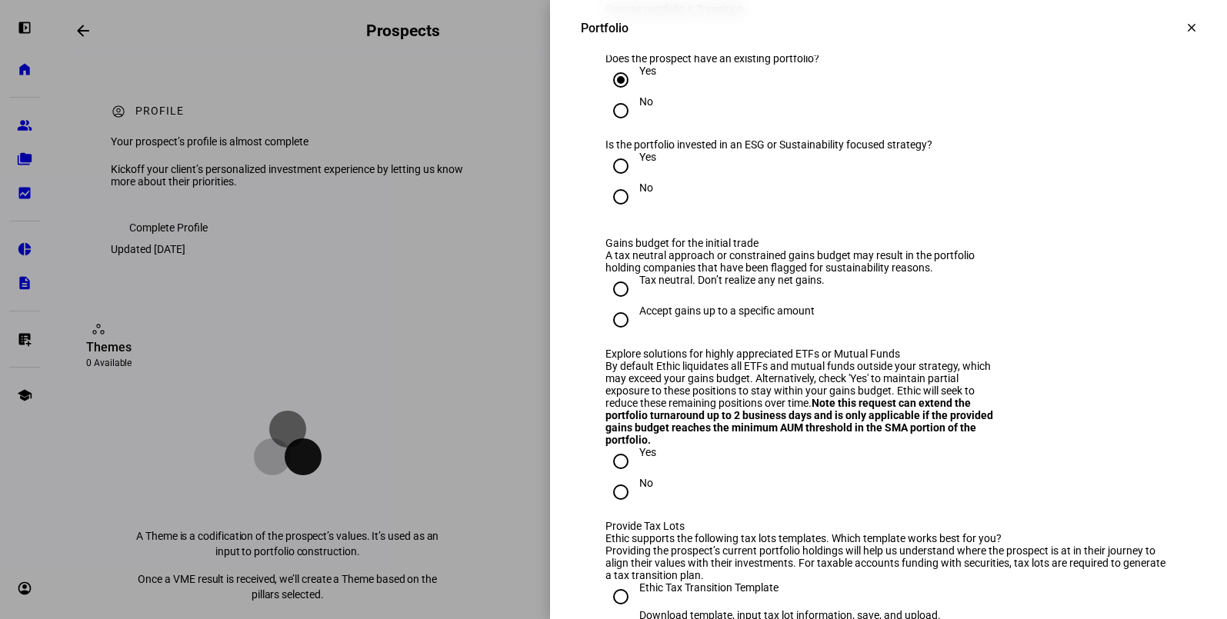
click at [611, 212] on input "No" at bounding box center [620, 197] width 31 height 31
radio input "true"
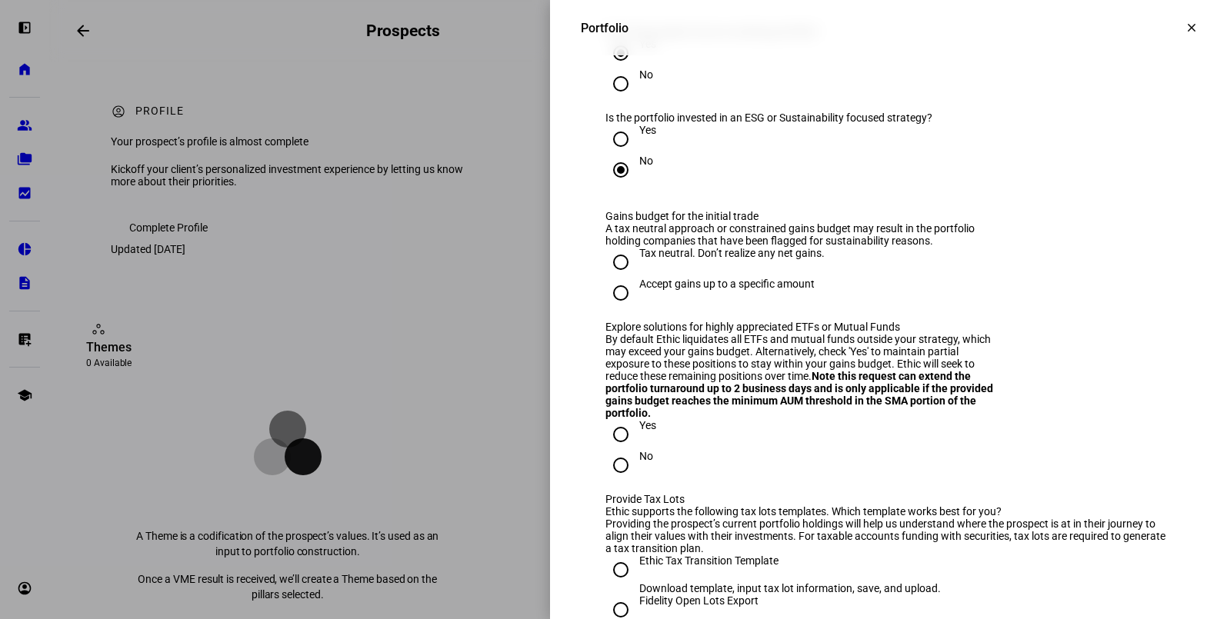
scroll to position [2120, 0]
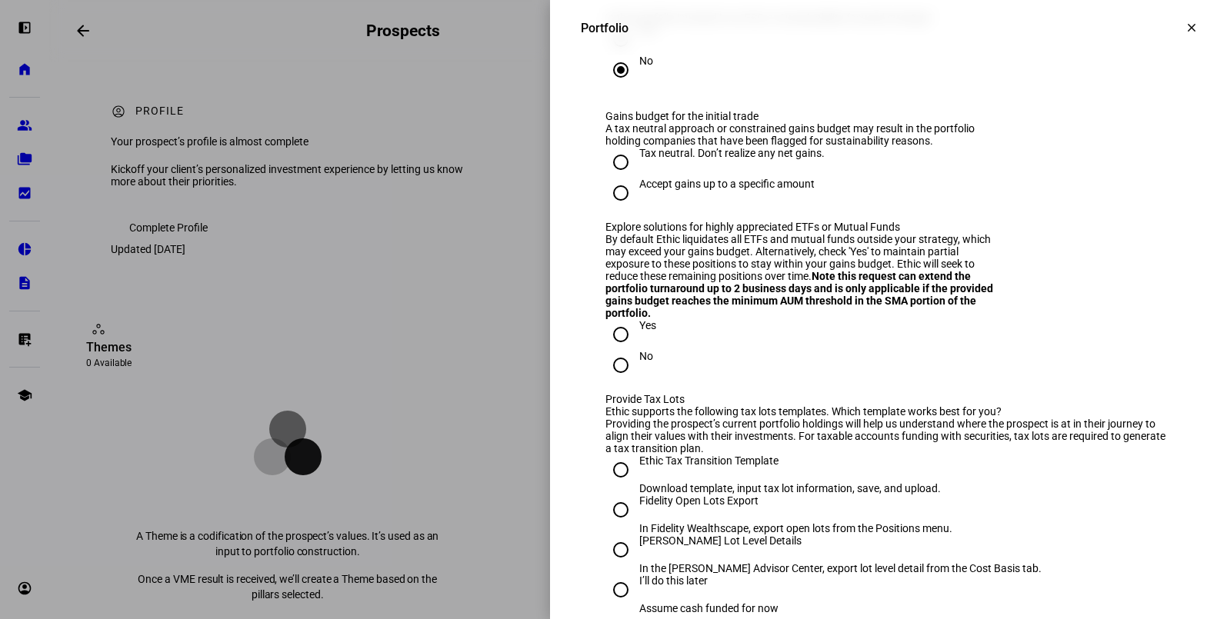
click at [606, 208] on input "Accept gains up to a specific amount" at bounding box center [620, 193] width 31 height 31
radio input "true"
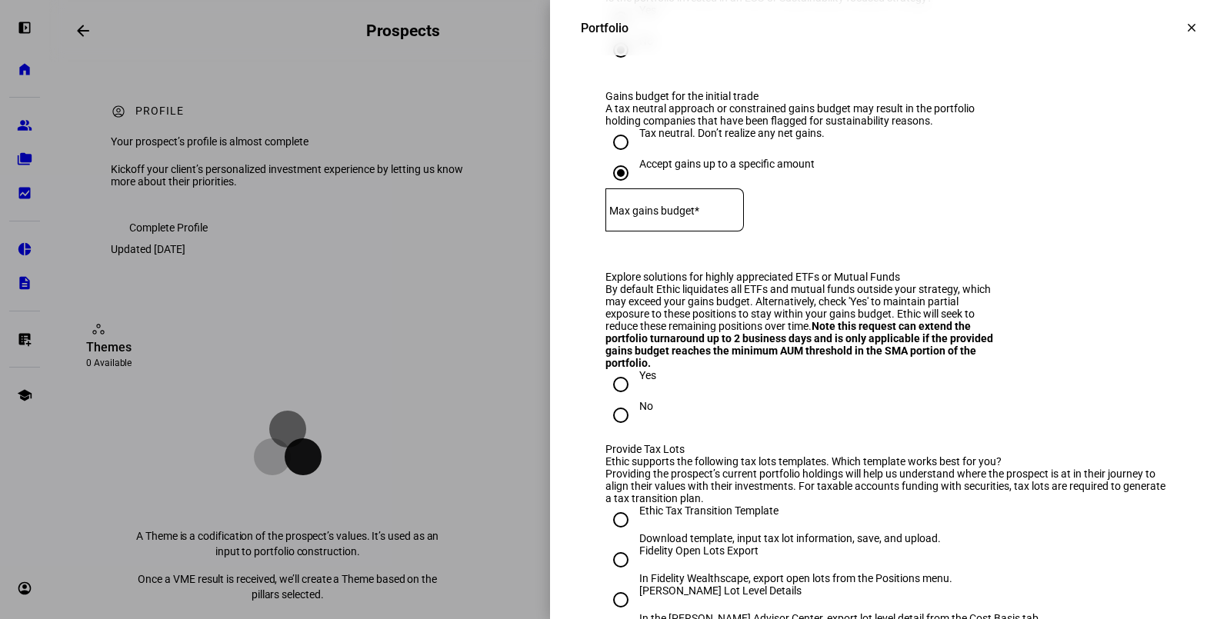
scroll to position [2145, 0]
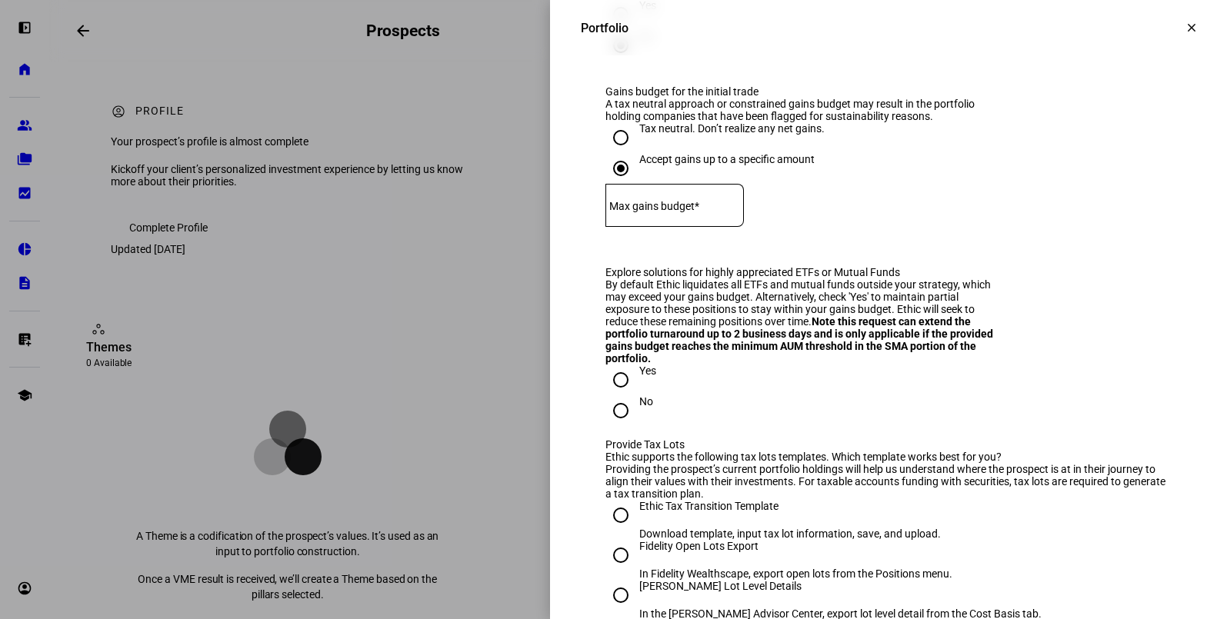
click at [677, 212] on mat-label "Max gains budget*" at bounding box center [654, 206] width 90 height 12
type input "10,000"
click at [871, 242] on eth-form-field-wrapper "Max gains budget* $ 10,000" at bounding box center [888, 213] width 566 height 58
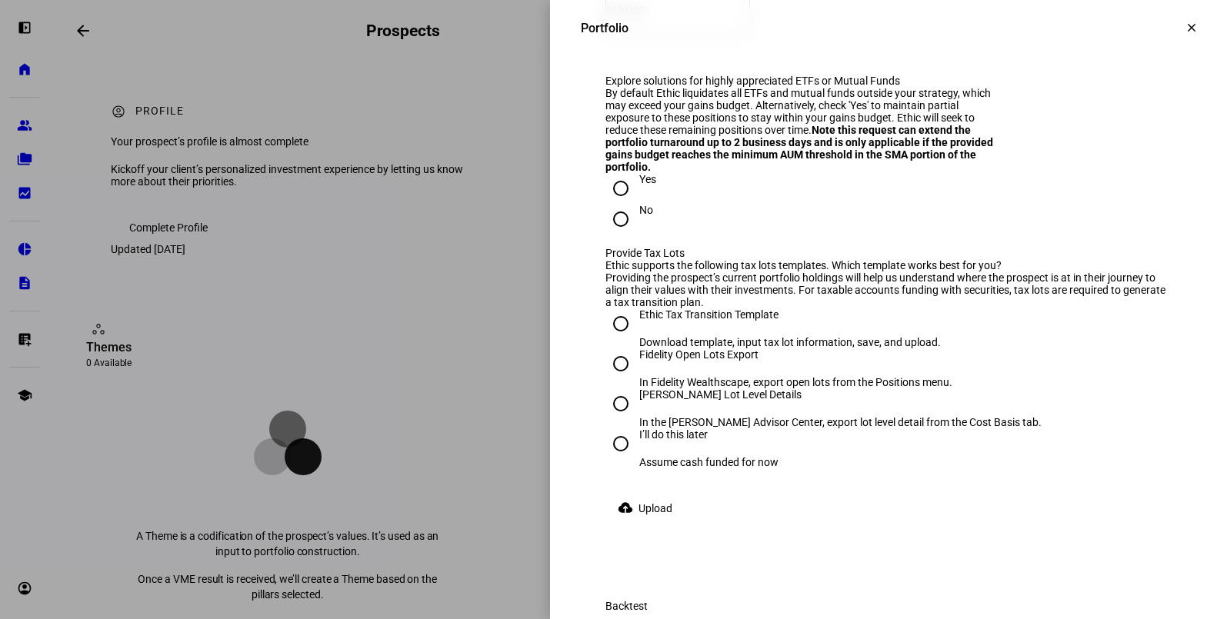
scroll to position [2337, 0]
click at [606, 234] on input "No" at bounding box center [620, 218] width 31 height 31
radio input "true"
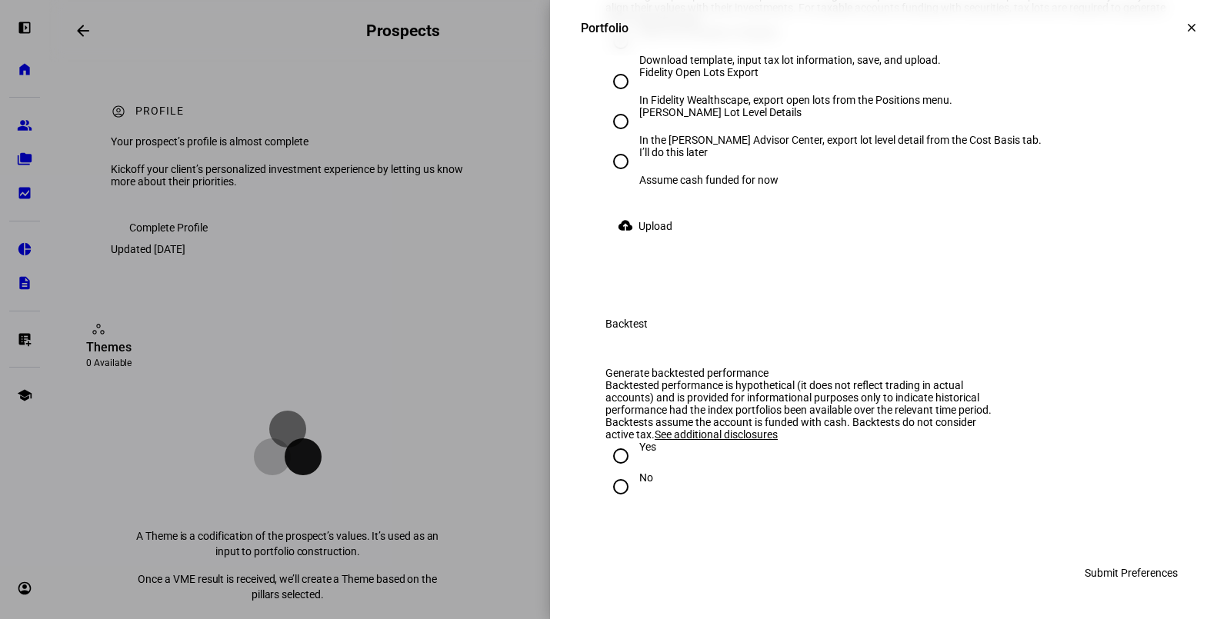
scroll to position [2721, 0]
click at [673, 158] on div "I’ll do this later" at bounding box center [708, 152] width 139 height 12
click at [636, 177] on input "I’ll do this later Assume cash funded for now" at bounding box center [620, 161] width 31 height 31
radio input "true"
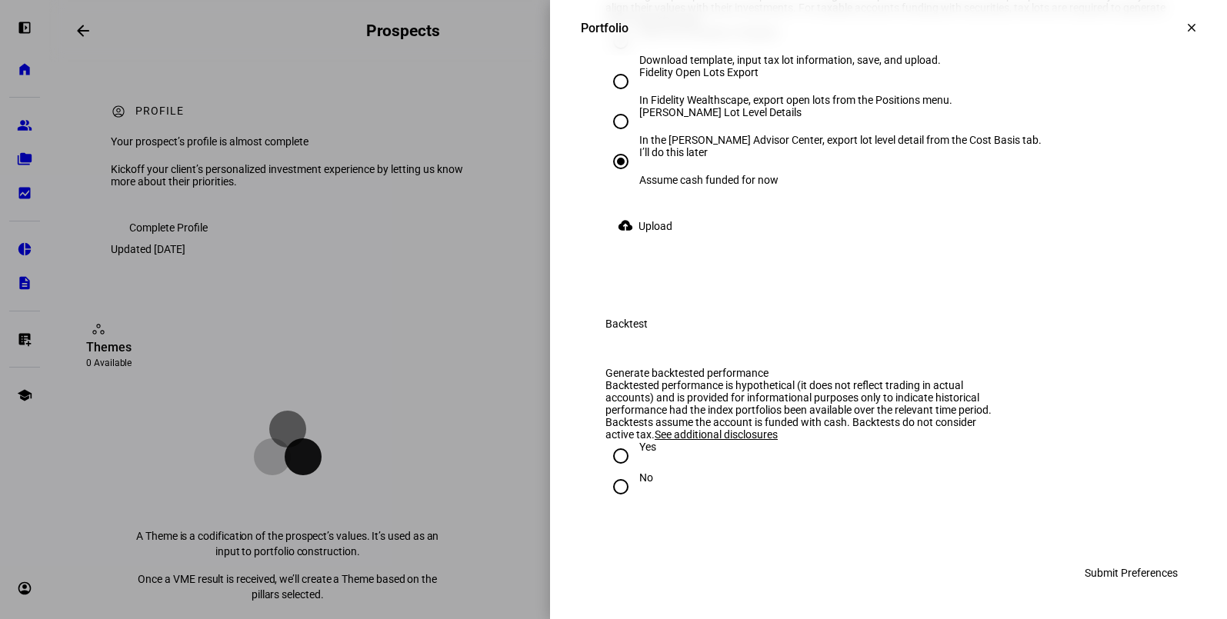
click at [608, 461] on input "Yes" at bounding box center [620, 456] width 31 height 31
radio input "true"
click at [1095, 572] on span "Submit Preferences" at bounding box center [1131, 573] width 93 height 31
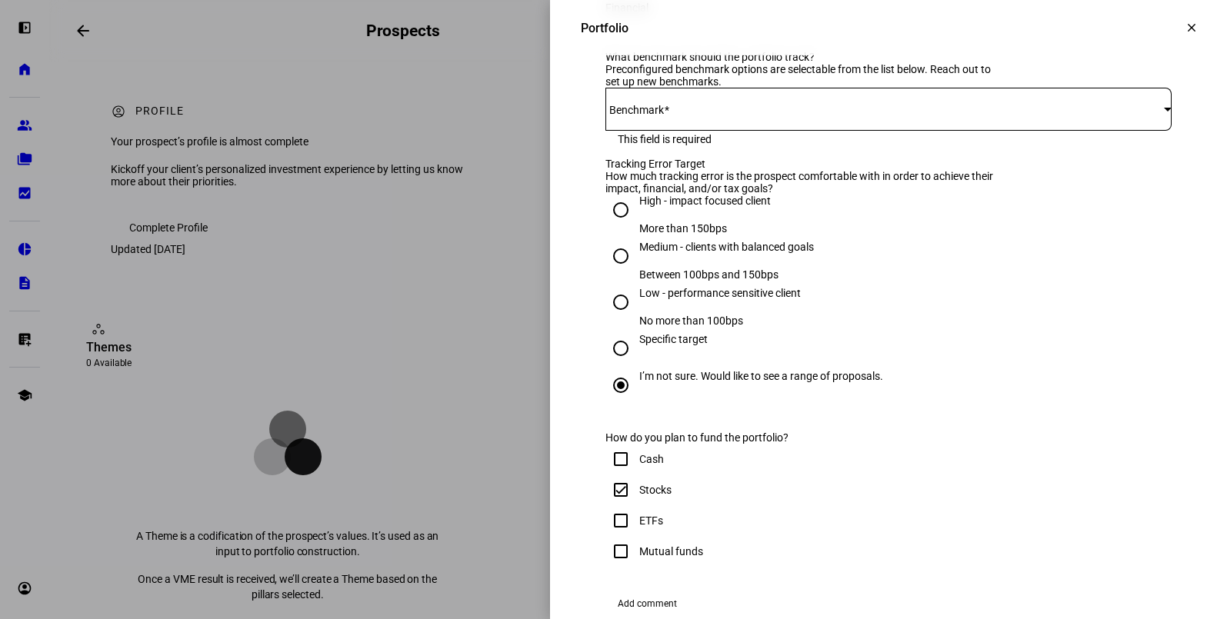
scroll to position [508, 0]
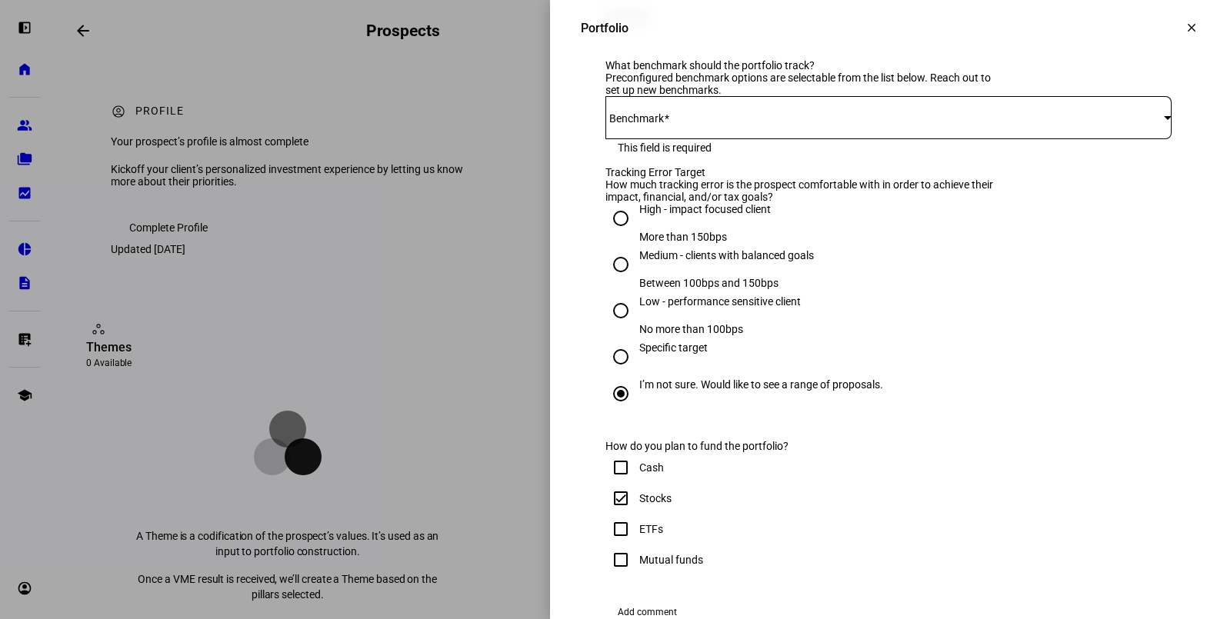
click at [652, 124] on span at bounding box center [884, 118] width 558 height 12
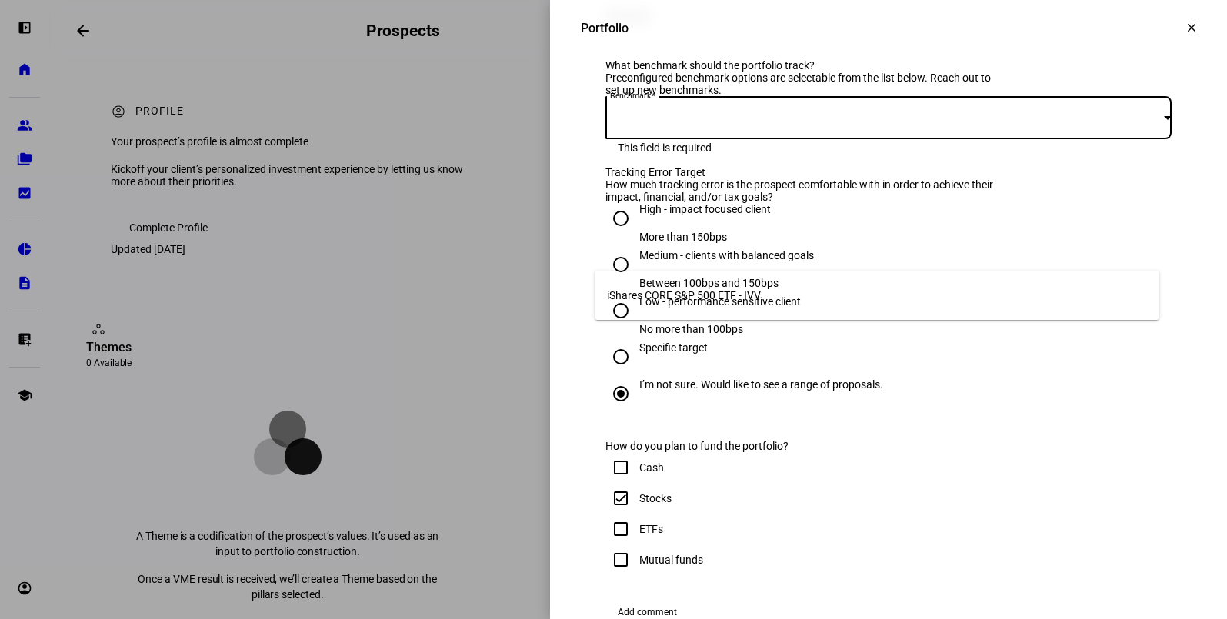
click at [729, 215] on div at bounding box center [613, 309] width 1227 height 619
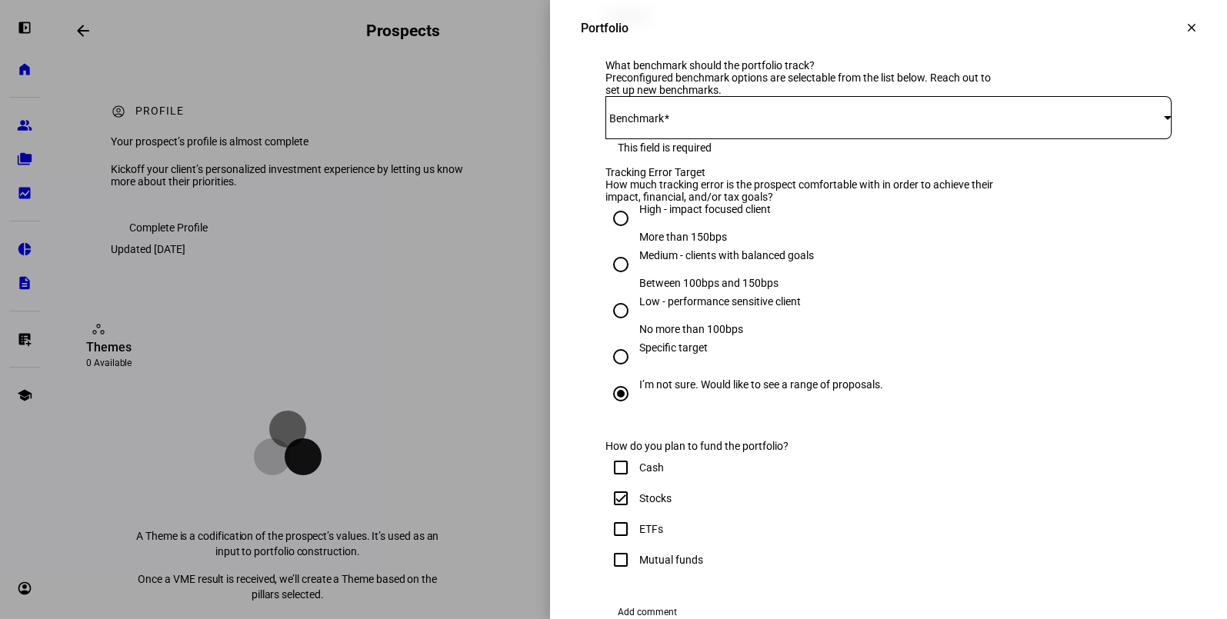
click at [682, 124] on span at bounding box center [884, 118] width 558 height 12
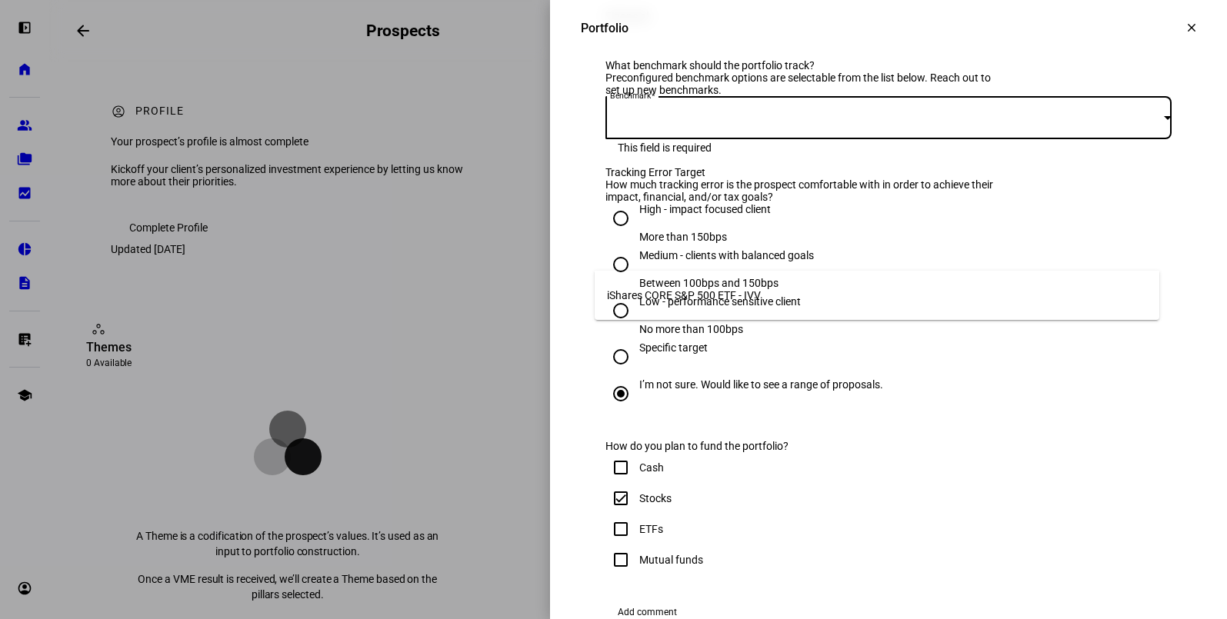
click at [669, 293] on span "iShares CORE S&P 500 ETF - IVV" at bounding box center [684, 295] width 154 height 12
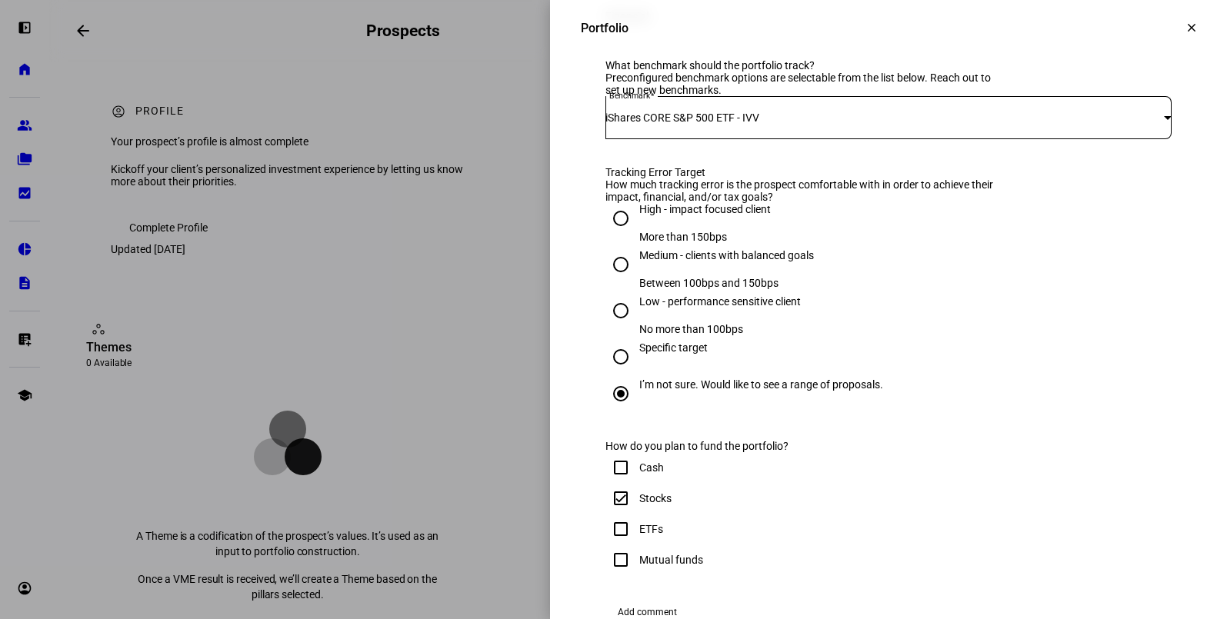
click at [1185, 22] on mat-icon "clear" at bounding box center [1192, 28] width 14 height 14
